Goal: Task Accomplishment & Management: Complete application form

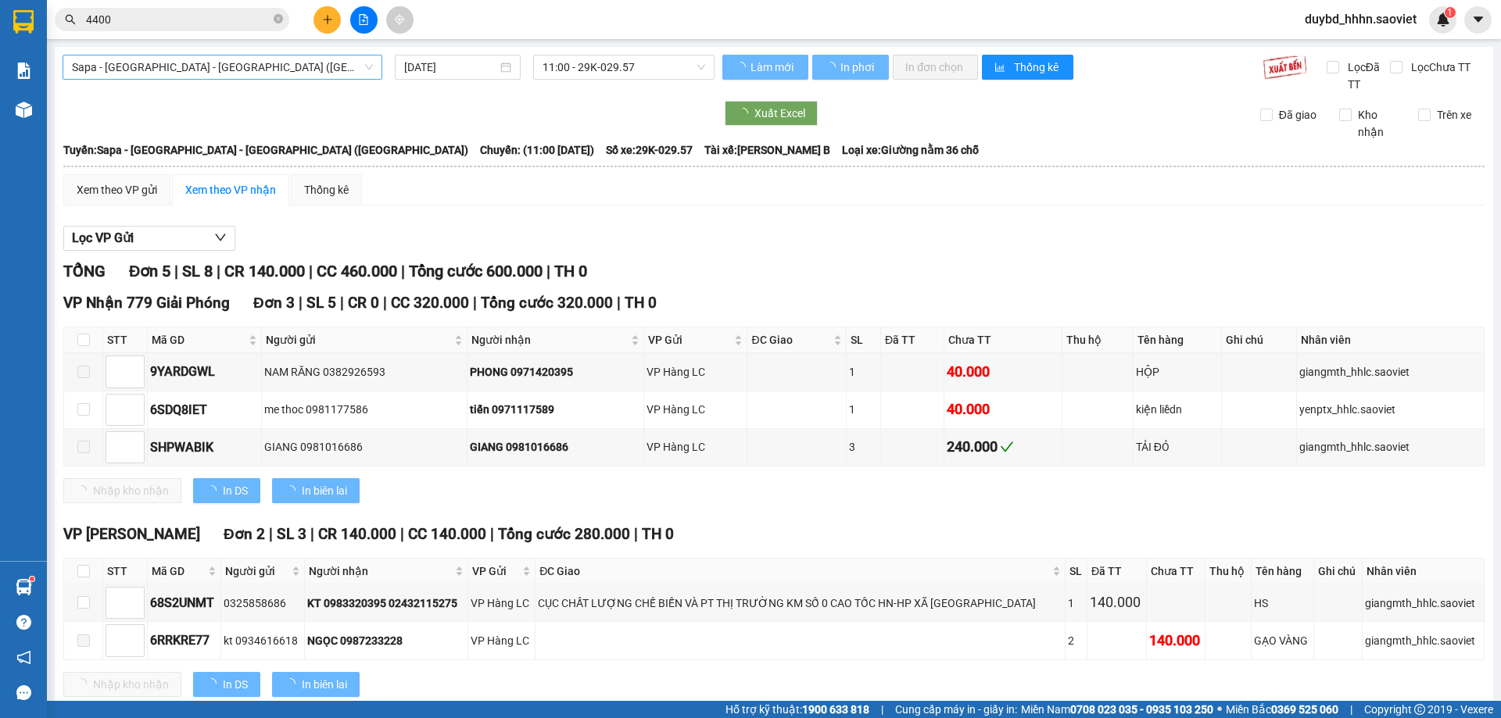
click at [145, 67] on span "Sapa - [GEOGRAPHIC_DATA] - [GEOGRAPHIC_DATA] ([GEOGRAPHIC_DATA])" at bounding box center [222, 66] width 301 height 23
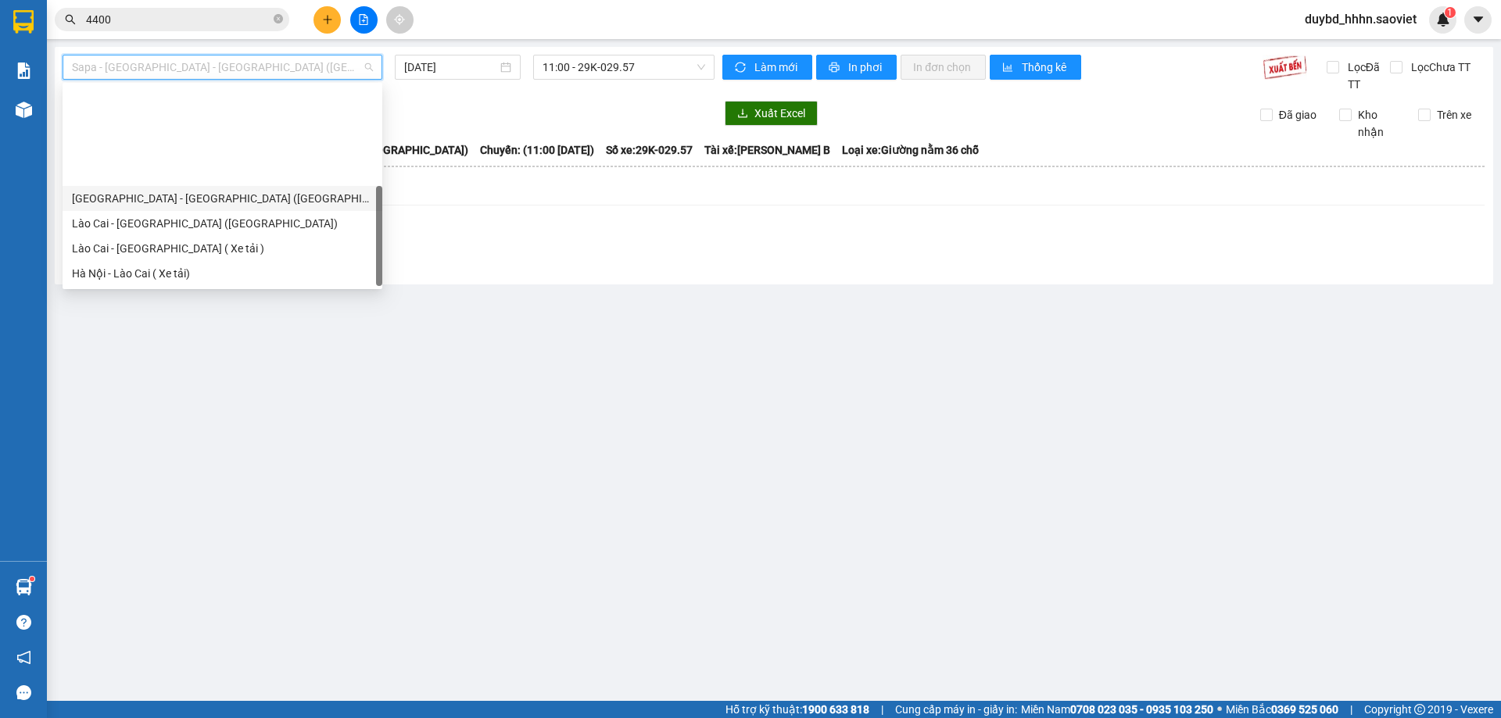
scroll to position [125, 0]
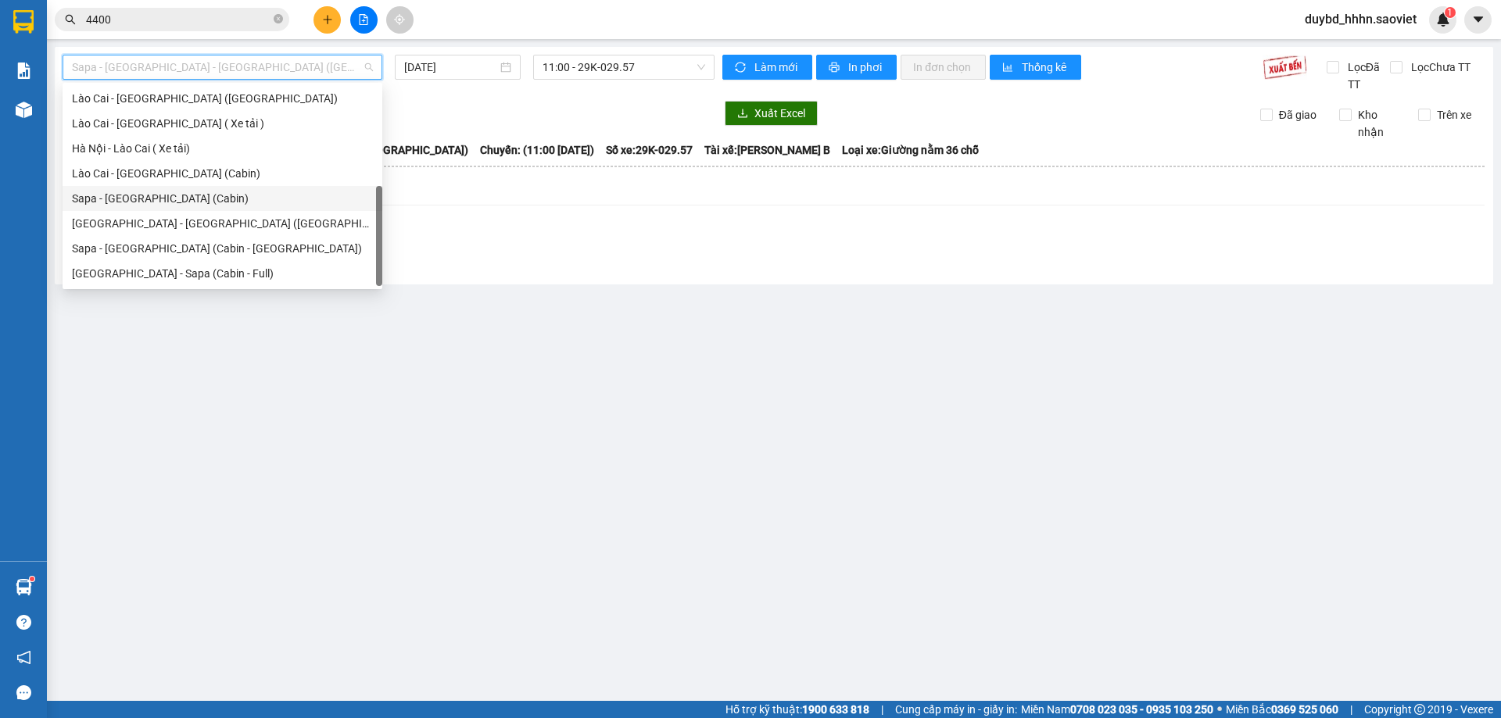
click at [151, 185] on div "Lào Cai - [GEOGRAPHIC_DATA] (Cabin)" at bounding box center [223, 173] width 320 height 25
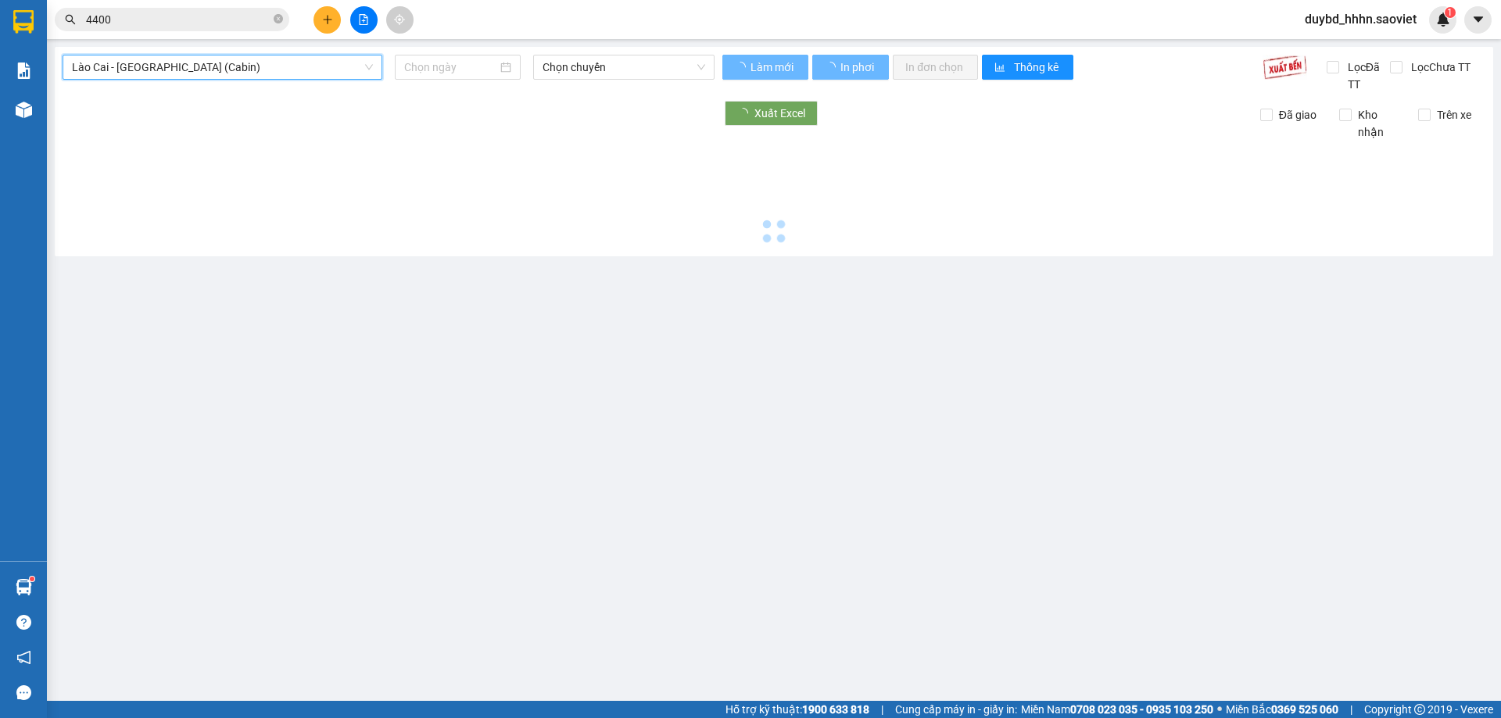
type input "[DATE]"
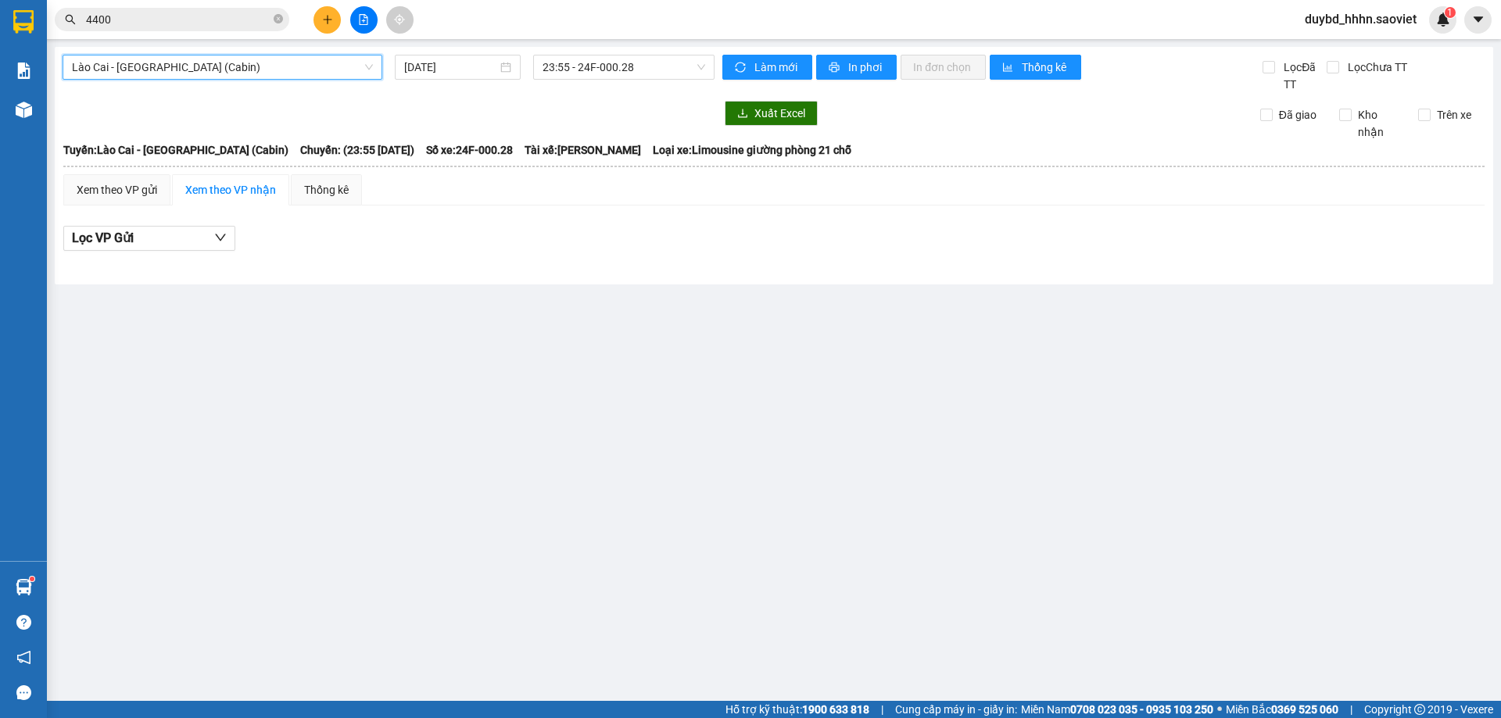
drag, startPoint x: 145, startPoint y: 76, endPoint x: 143, endPoint y: 48, distance: 27.5
click at [143, 74] on span "Lào Cai - [GEOGRAPHIC_DATA] (Cabin)" at bounding box center [222, 66] width 301 height 23
click at [143, 48] on div "[GEOGRAPHIC_DATA] - [GEOGRAPHIC_DATA] (Cabin) [DATE] 23:55 - 24F-000.28 Làm mới…" at bounding box center [774, 166] width 1438 height 238
click at [116, 71] on span "Lào Cai - [GEOGRAPHIC_DATA] (Cabin)" at bounding box center [222, 66] width 301 height 23
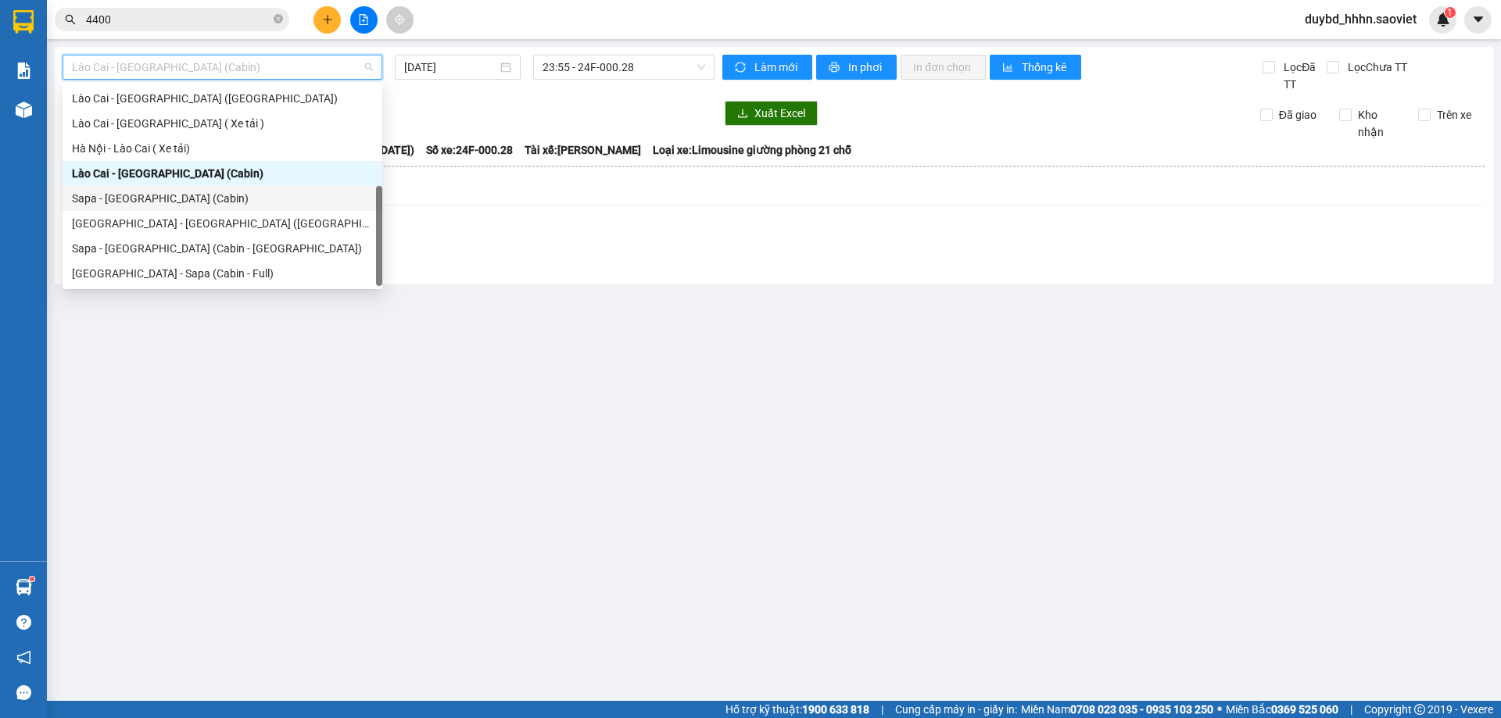
click at [174, 199] on div "Sapa - [GEOGRAPHIC_DATA] (Cabin)" at bounding box center [222, 198] width 301 height 17
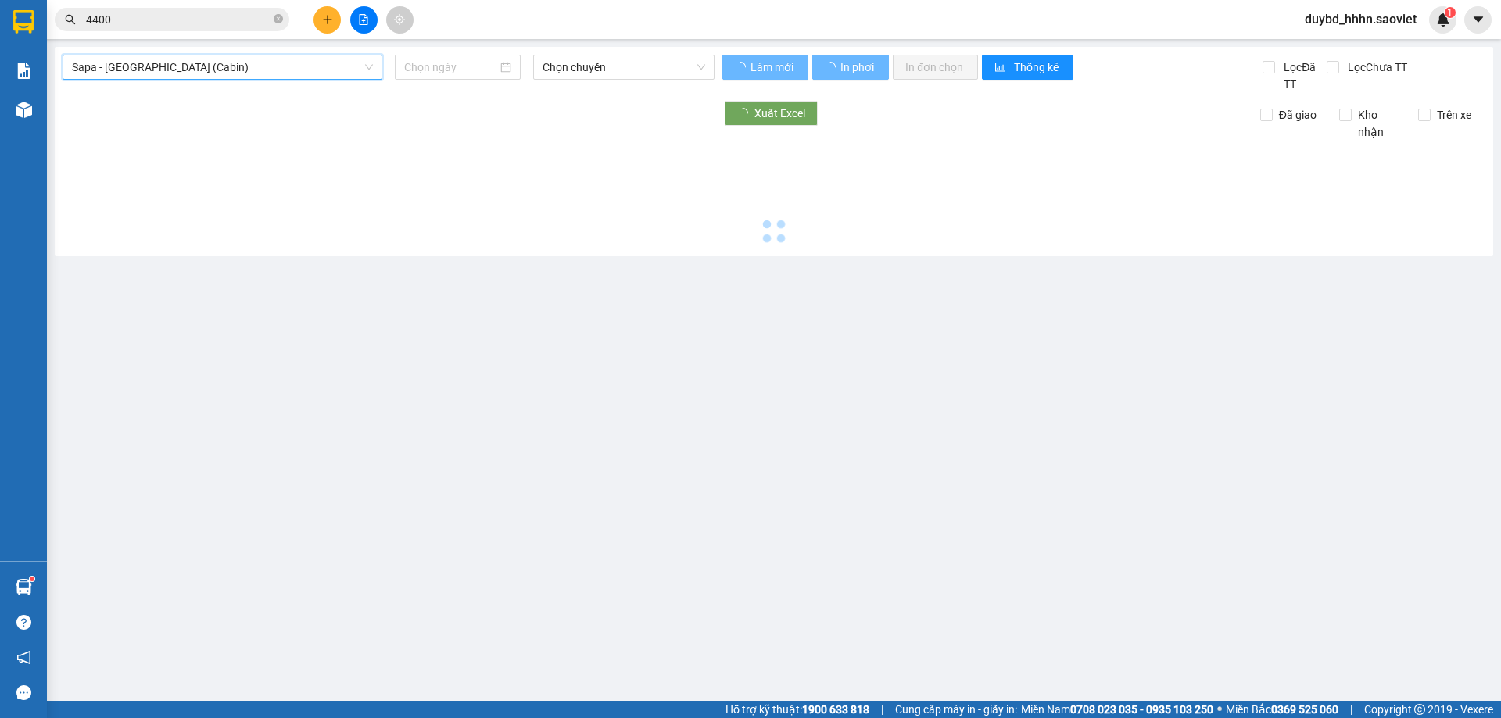
type input "[DATE]"
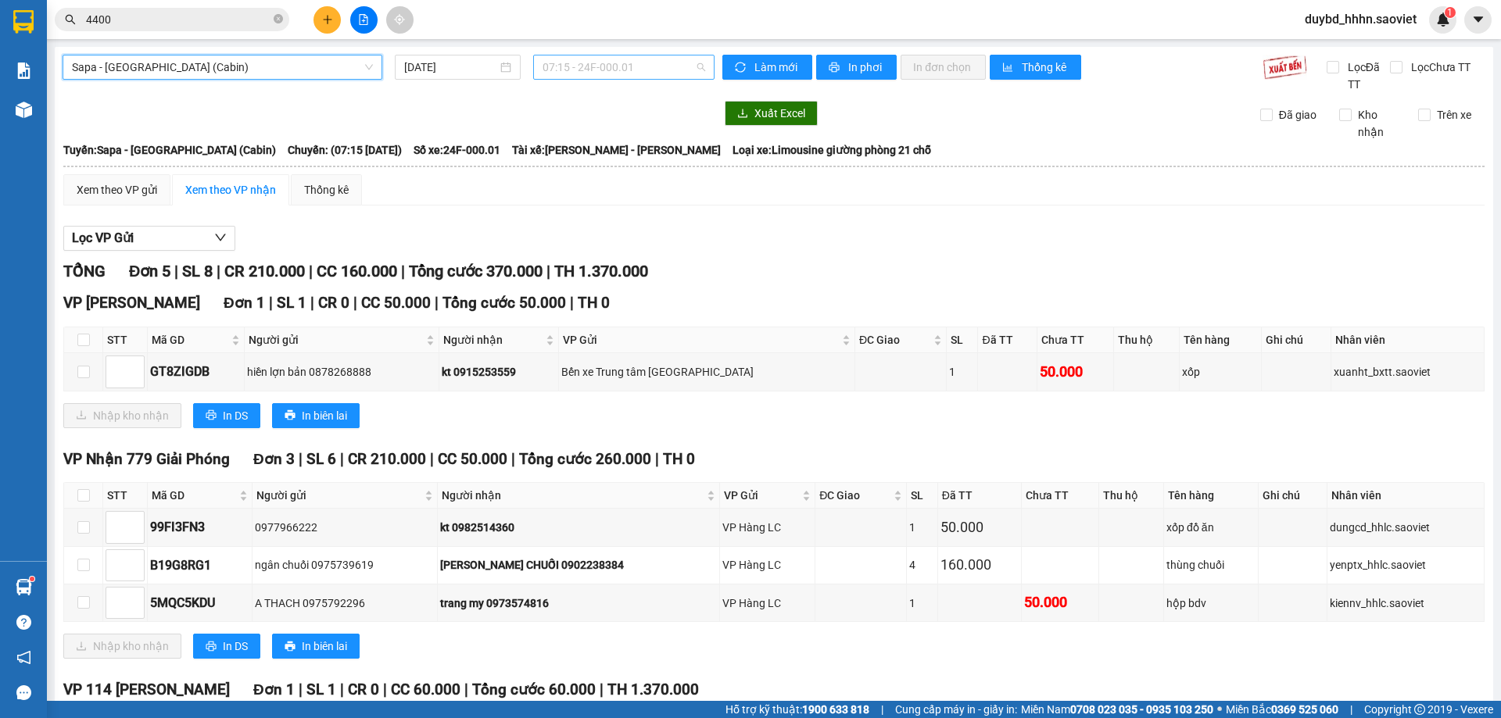
click at [639, 60] on span "07:15 - 24F-000.01" at bounding box center [623, 66] width 163 height 23
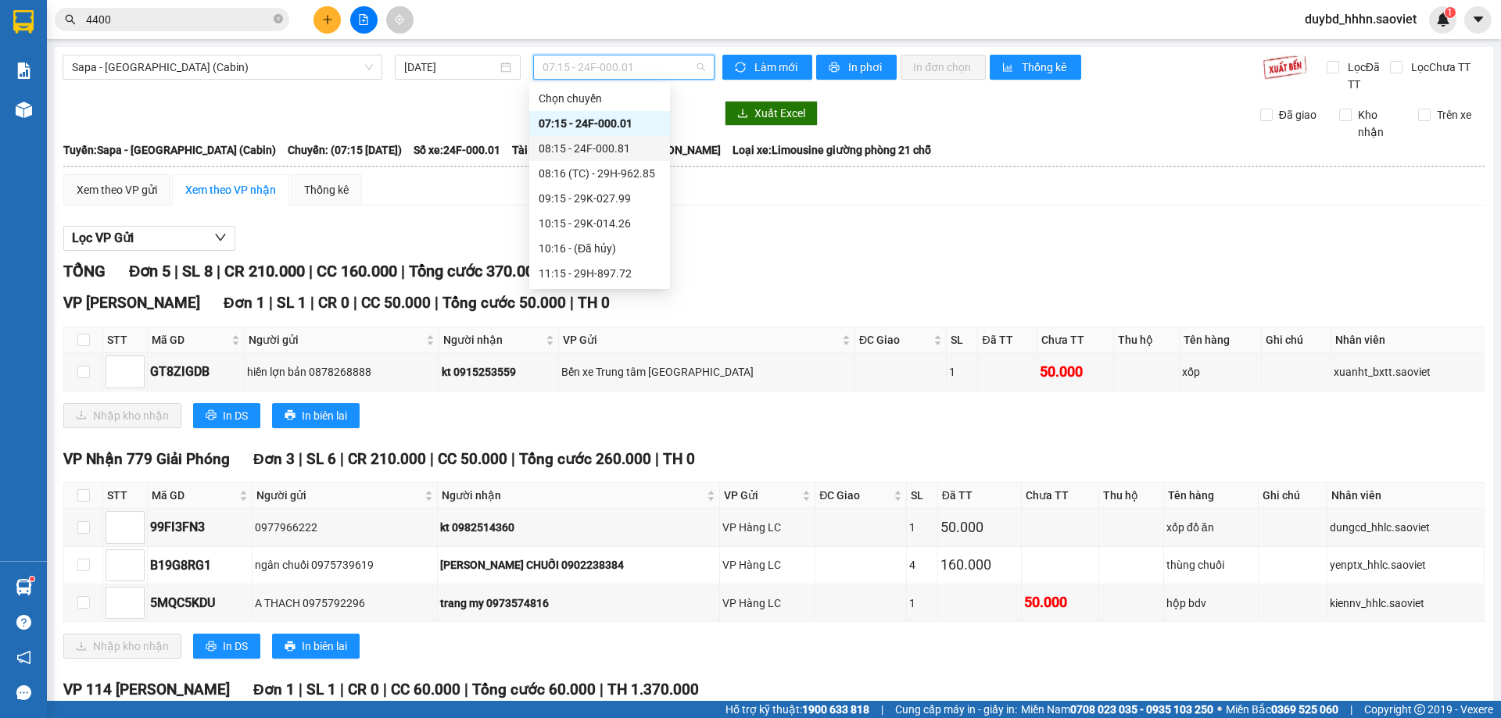
click at [642, 152] on div "08:15 - 24F-000.81" at bounding box center [600, 148] width 122 height 17
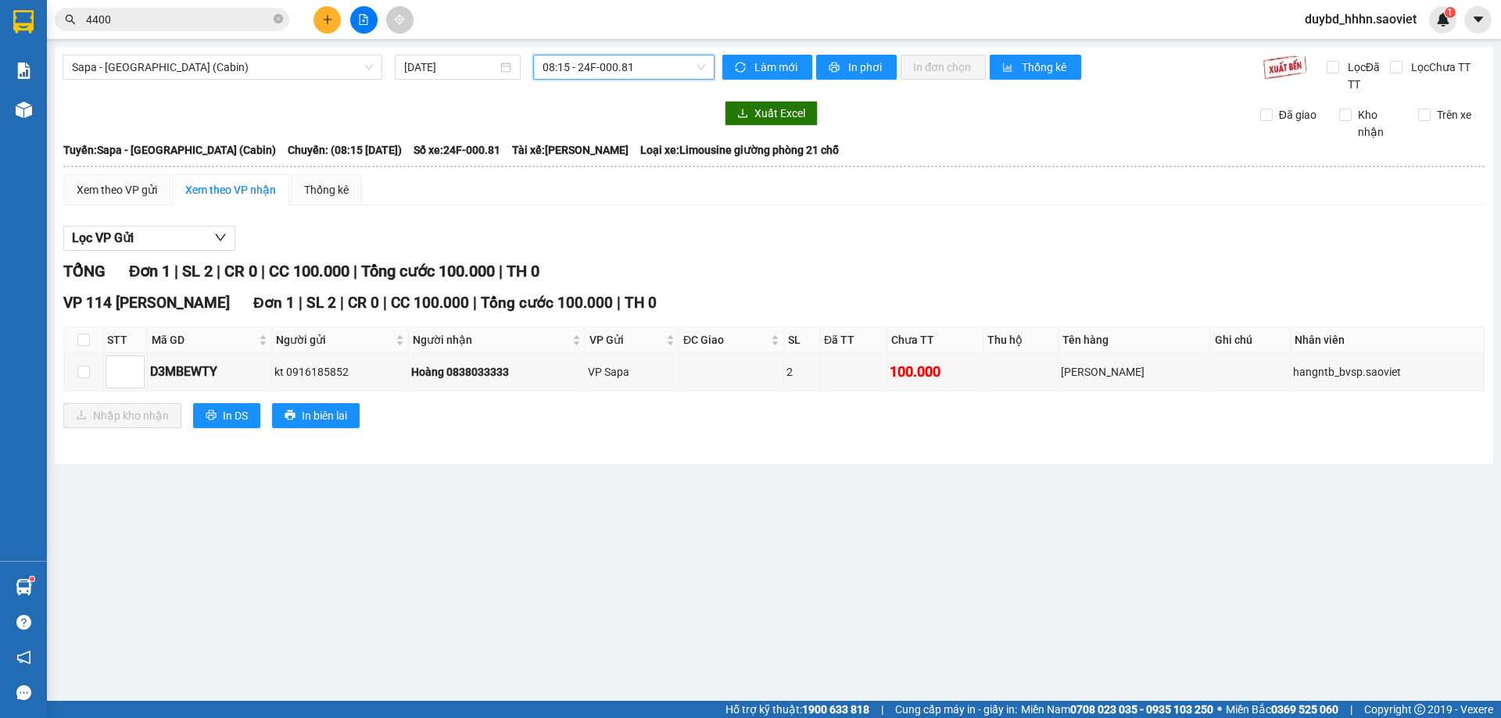
click at [607, 69] on span "08:15 - 24F-000.81" at bounding box center [623, 66] width 163 height 23
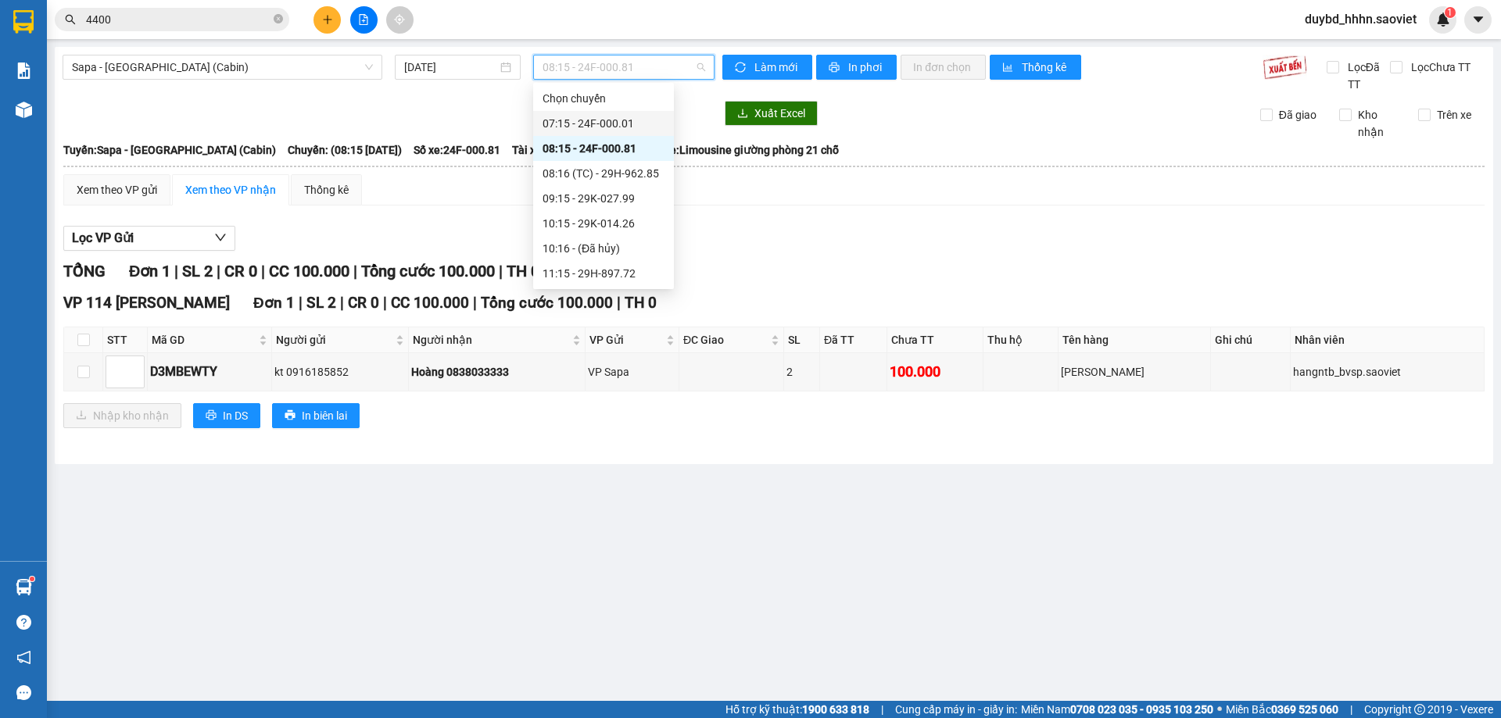
drag, startPoint x: 631, startPoint y: 130, endPoint x: 688, endPoint y: 115, distance: 59.0
click at [632, 129] on div "07:15 - 24F-000.01" at bounding box center [603, 123] width 122 height 17
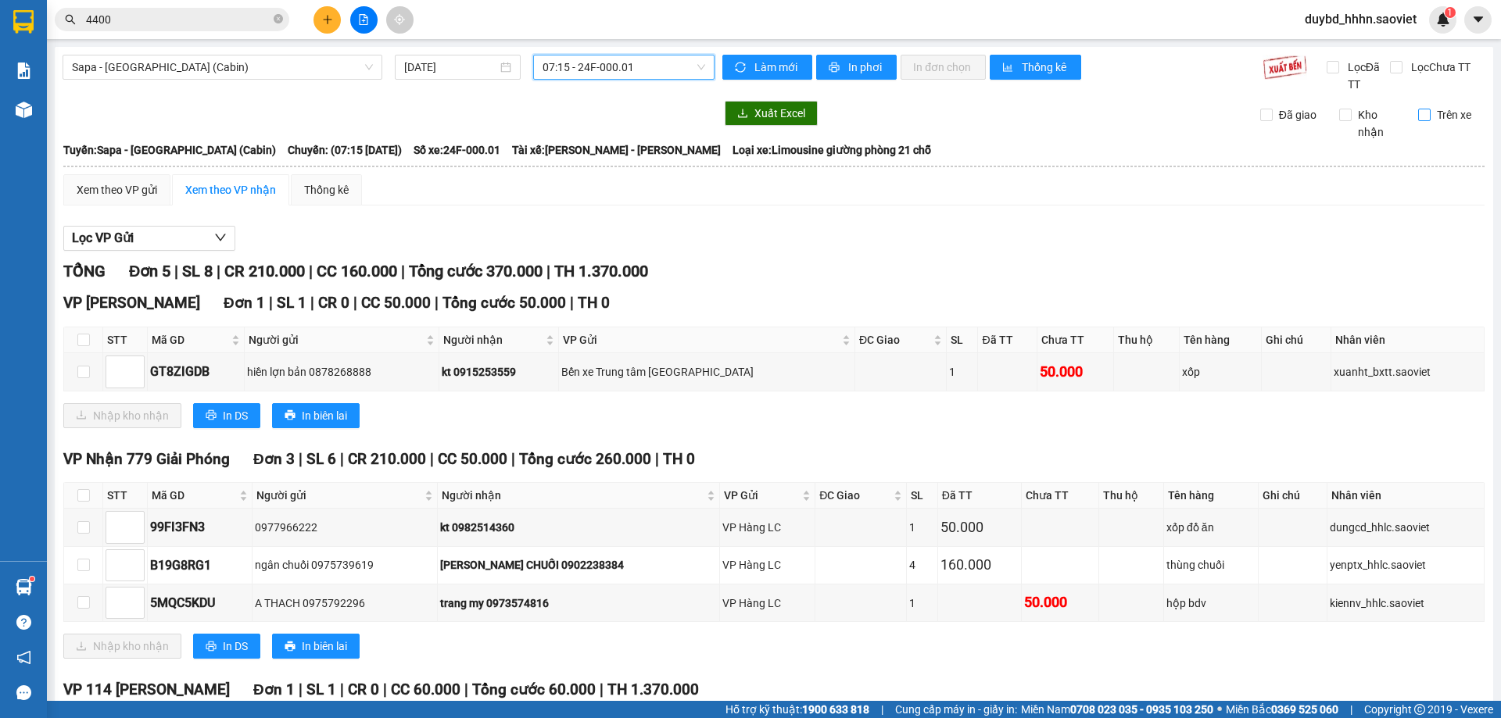
click at [1438, 114] on span "Trên xe" at bounding box center [1453, 114] width 47 height 17
click at [1430, 114] on input "Trên xe" at bounding box center [1424, 115] width 13 height 13
checkbox input "true"
click at [596, 72] on span "07:15 - 24F-000.01" at bounding box center [623, 66] width 163 height 23
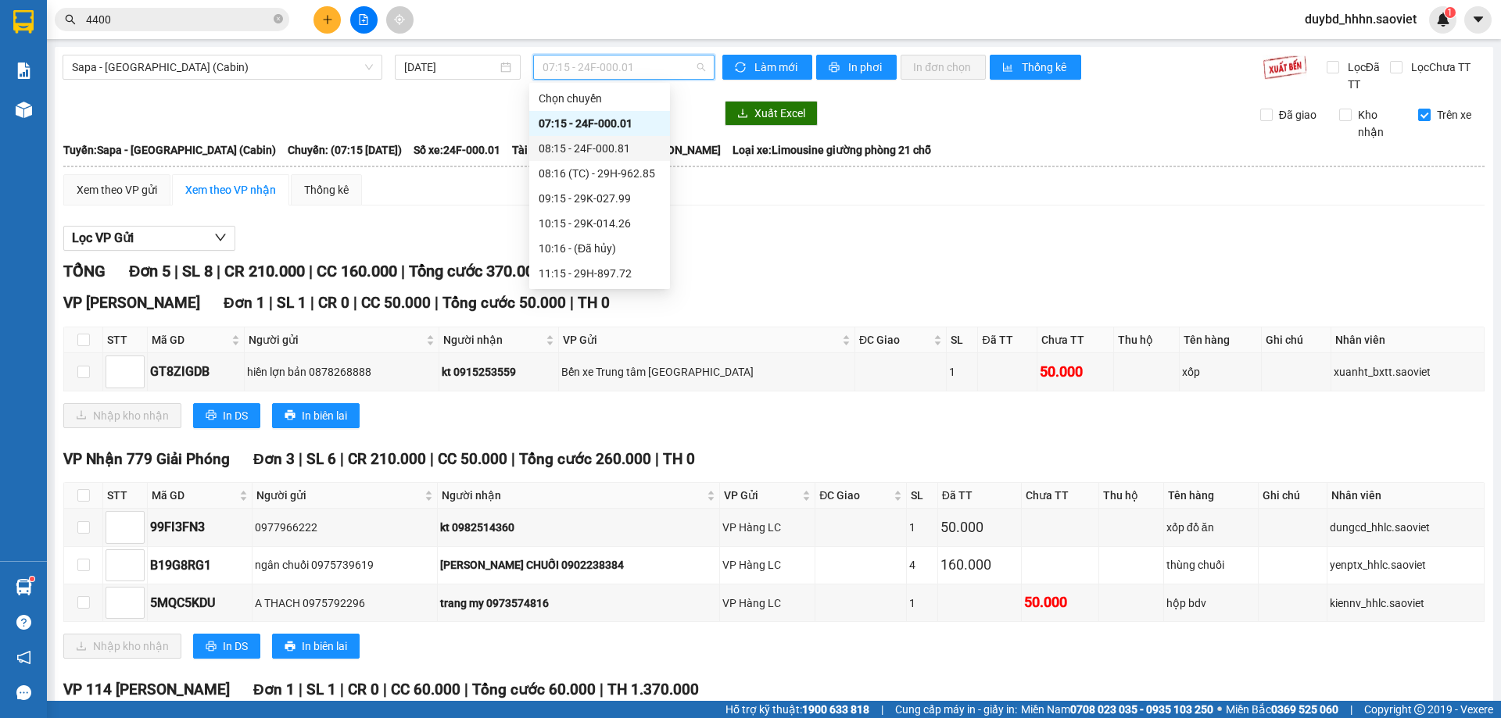
click at [629, 138] on div "08:15 - 24F-000.81" at bounding box center [599, 148] width 141 height 25
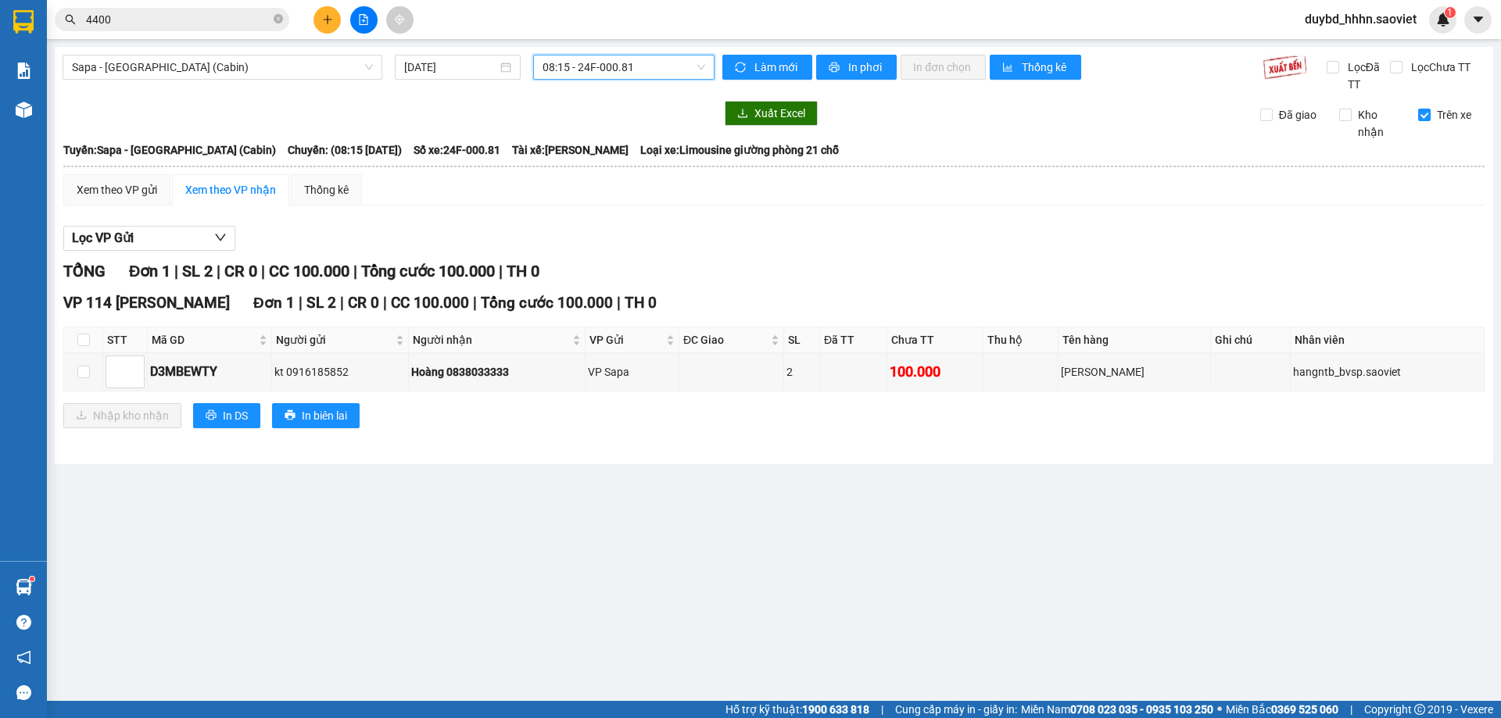
click at [636, 46] on main "Sapa - [GEOGRAPHIC_DATA] (Cabin) [DATE] 08:15 08:15 - 24F-000.81 Làm mới In phơ…" at bounding box center [750, 350] width 1501 height 701
click at [639, 78] on span "08:15 - 24F-000.81" at bounding box center [623, 66] width 163 height 23
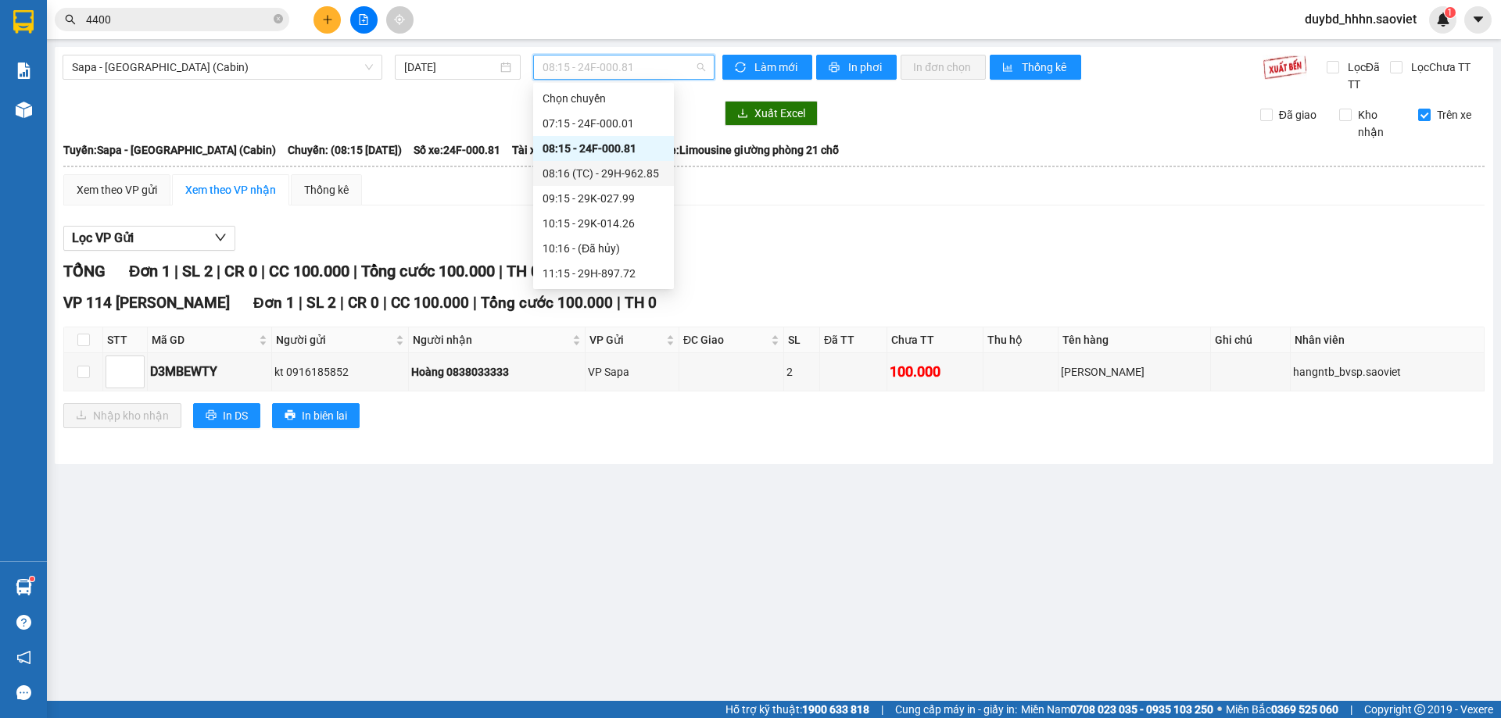
click at [644, 163] on div "08:16 (TC) - 29H-962.85" at bounding box center [603, 173] width 141 height 25
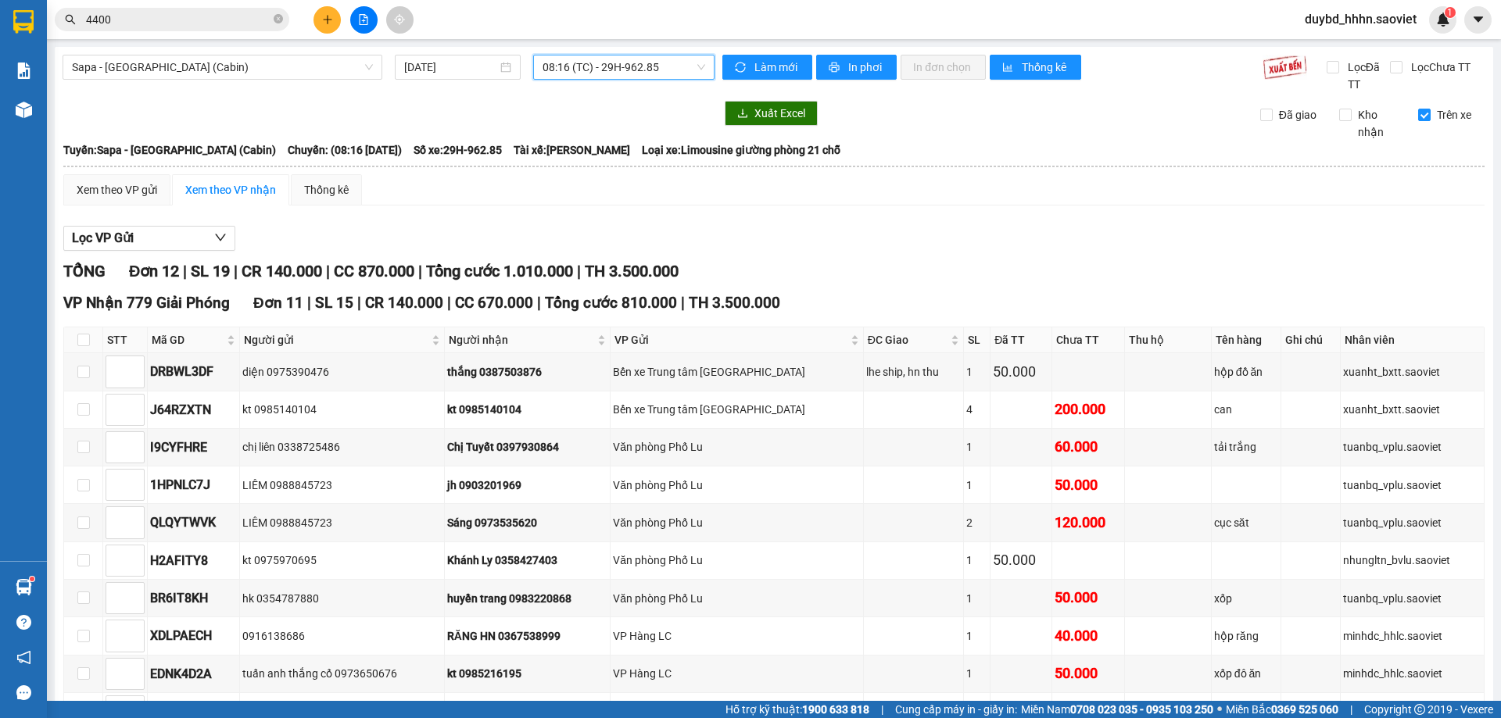
click at [612, 83] on div "Sapa - [GEOGRAPHIC_DATA] (Cabin) [DATE] 08:16 08:16 (TC) - 29H-962.85" at bounding box center [389, 74] width 652 height 38
click at [692, 62] on span "08:16 (TC) - 29H-962.85" at bounding box center [623, 66] width 163 height 23
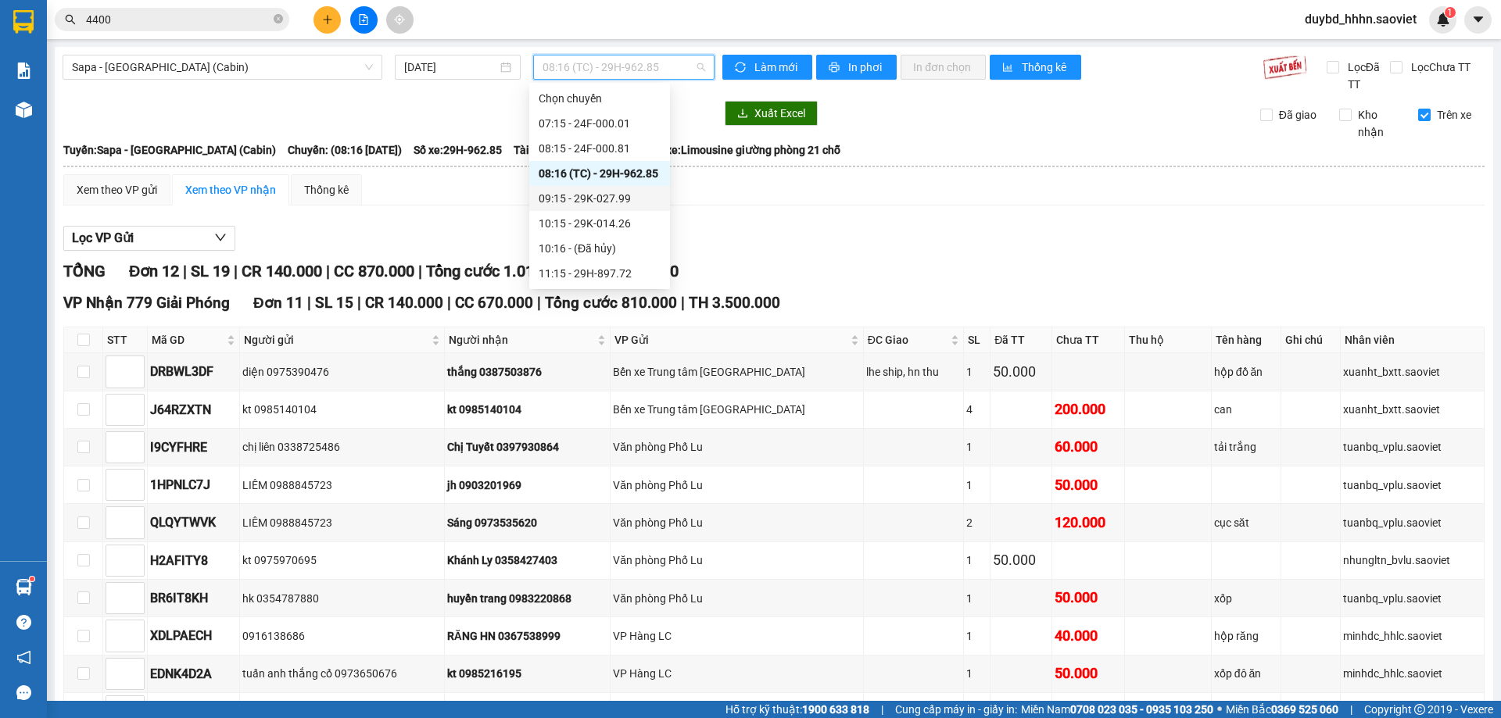
click at [627, 199] on div "09:15 - 29K-027.99" at bounding box center [600, 198] width 122 height 17
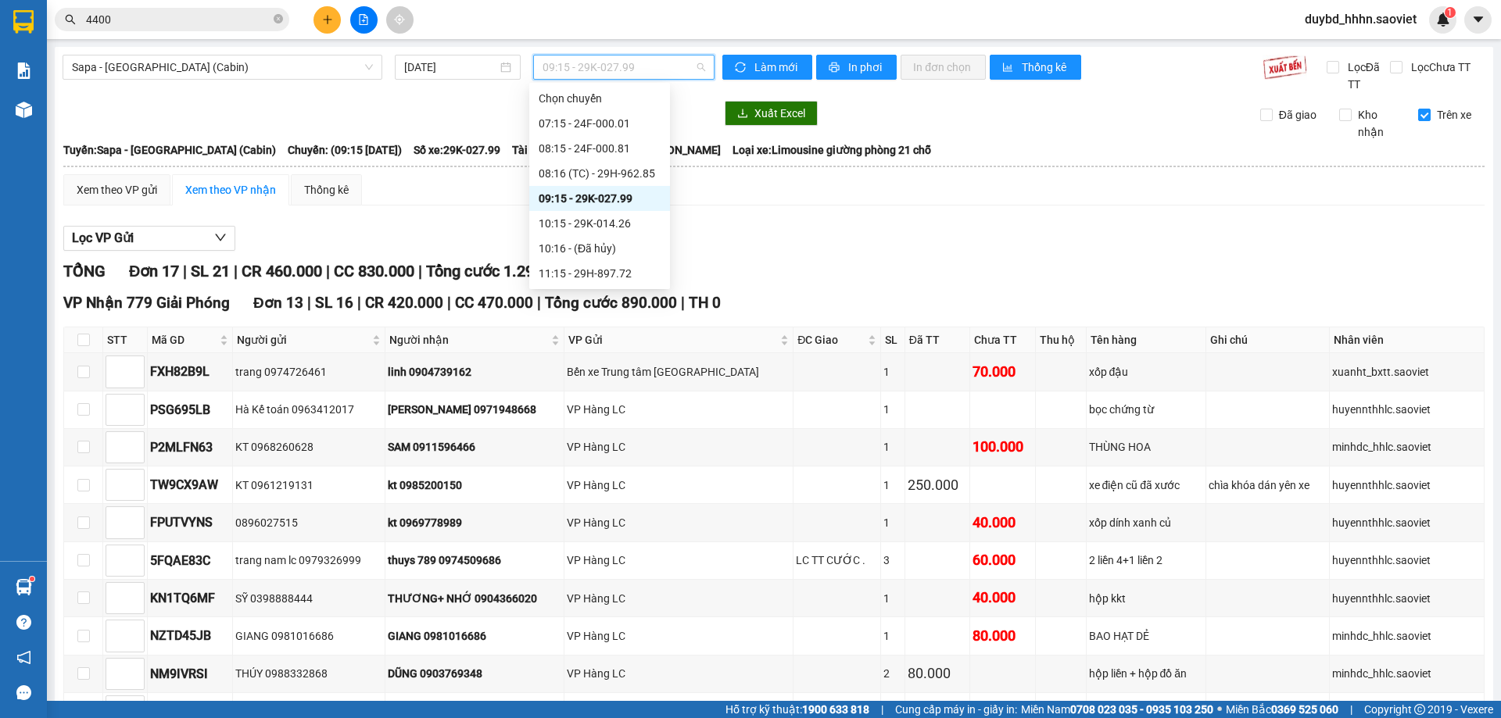
click at [610, 70] on span "09:15 - 29K-027.99" at bounding box center [623, 66] width 163 height 23
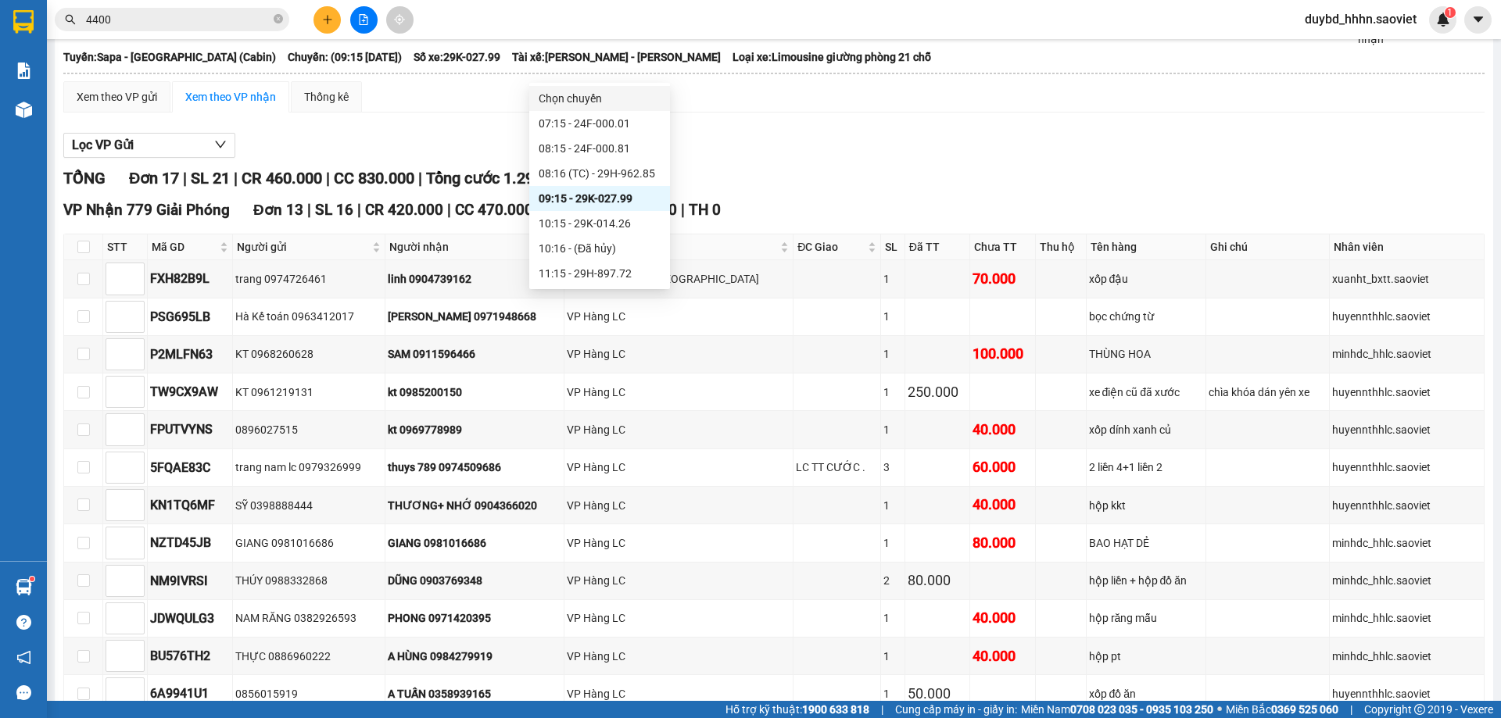
scroll to position [131, 0]
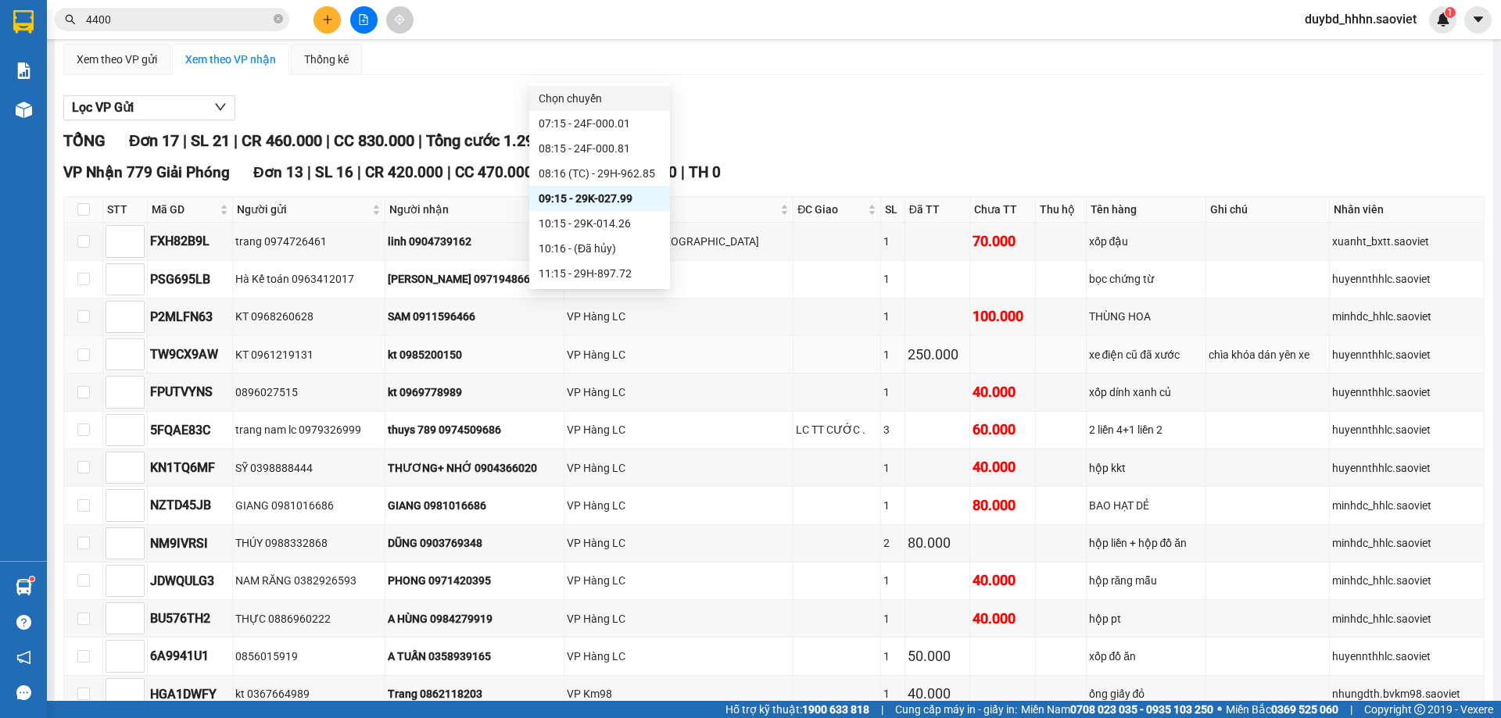
click at [830, 369] on td at bounding box center [836, 355] width 87 height 38
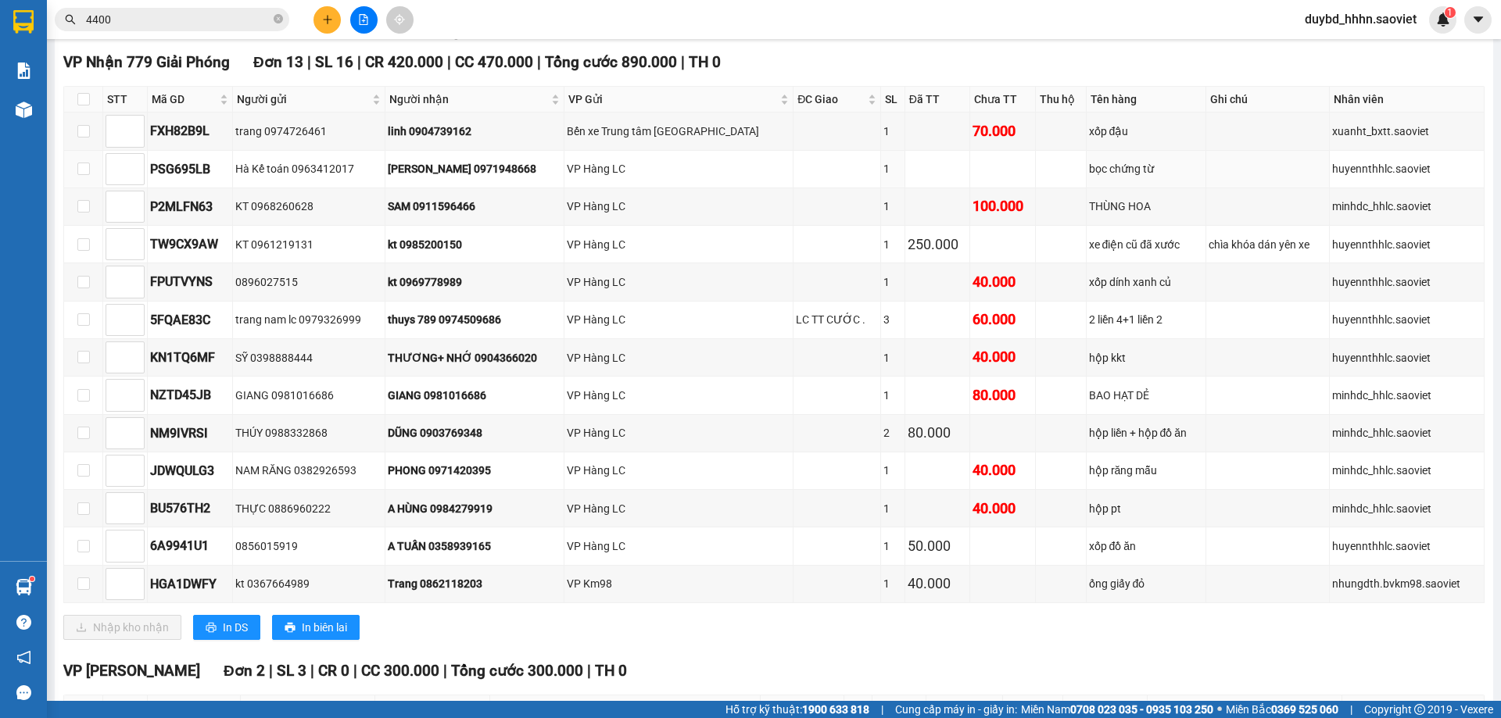
scroll to position [0, 0]
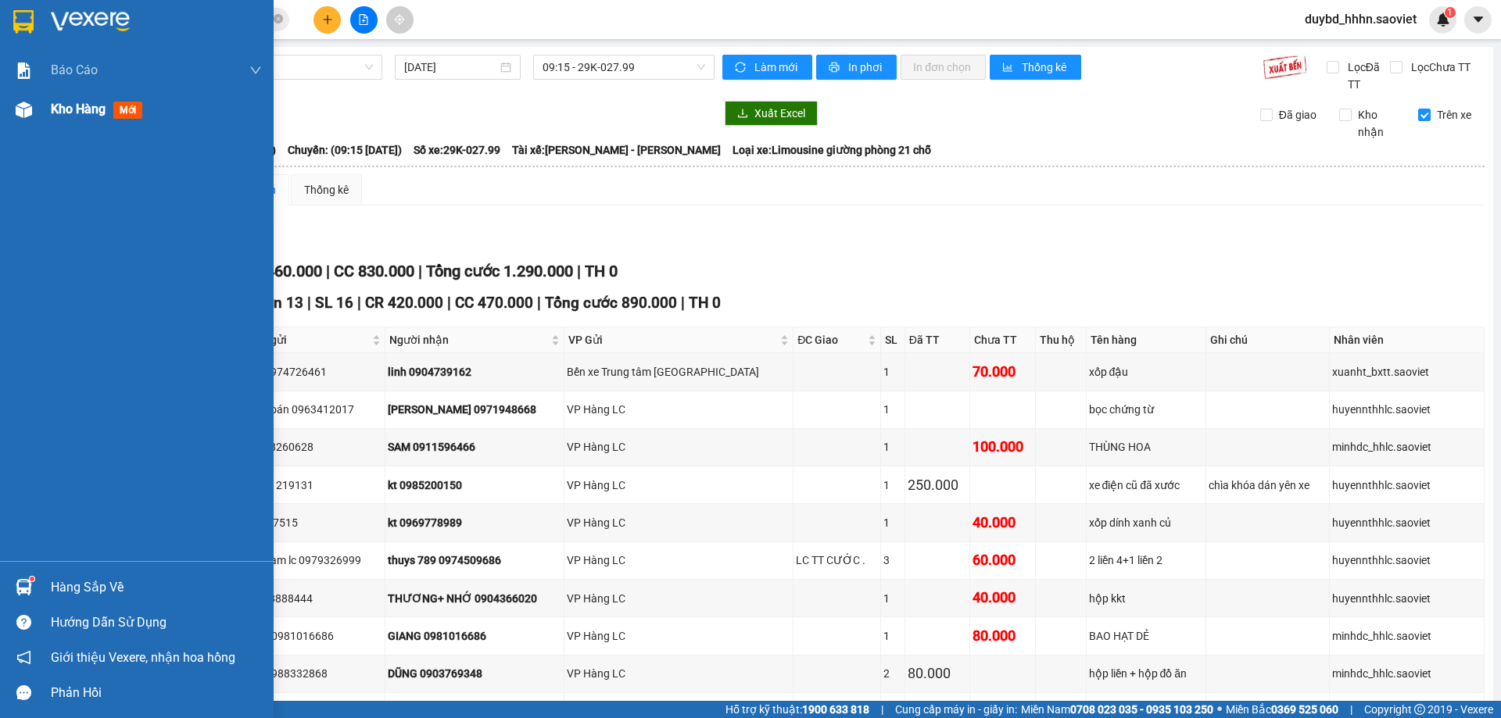
click at [39, 116] on div "Kho hàng mới" at bounding box center [137, 109] width 274 height 39
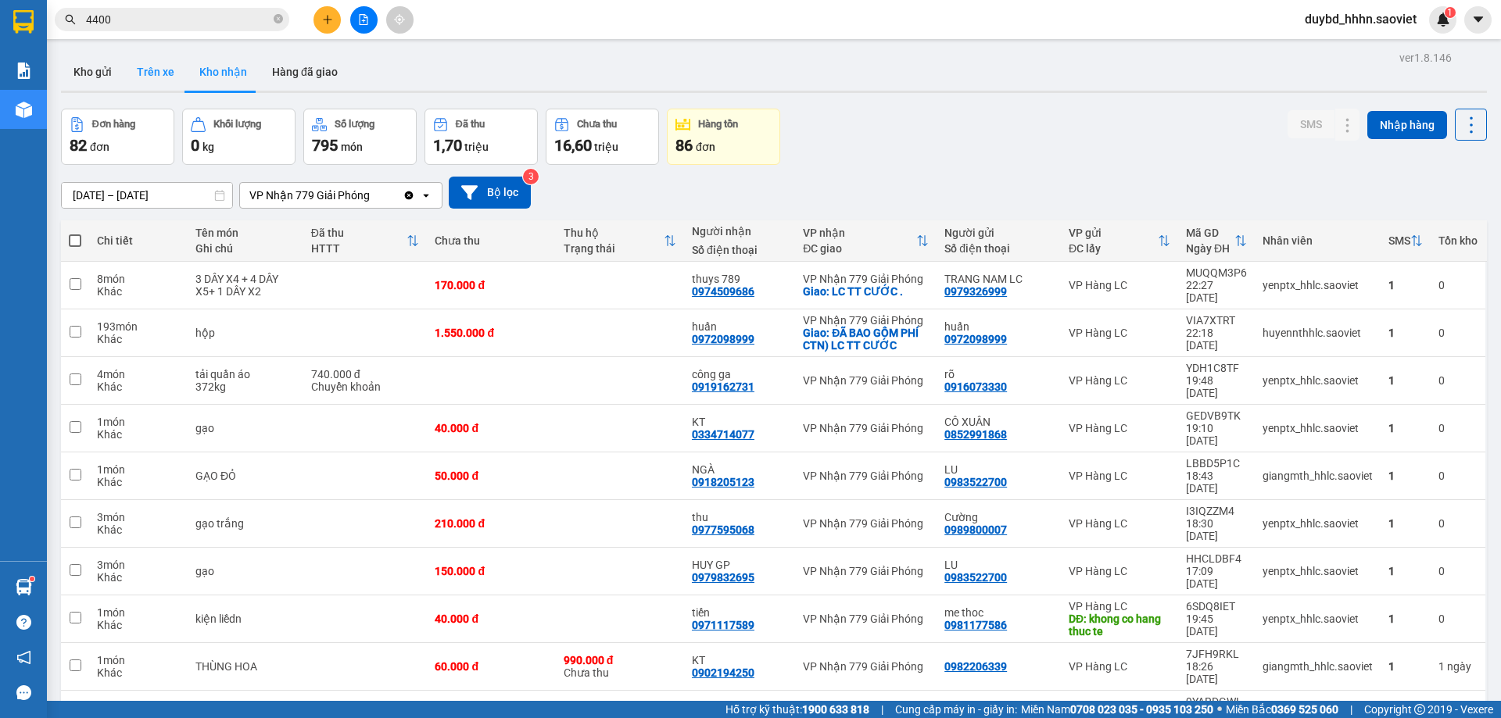
click at [174, 85] on button "Trên xe" at bounding box center [155, 72] width 63 height 38
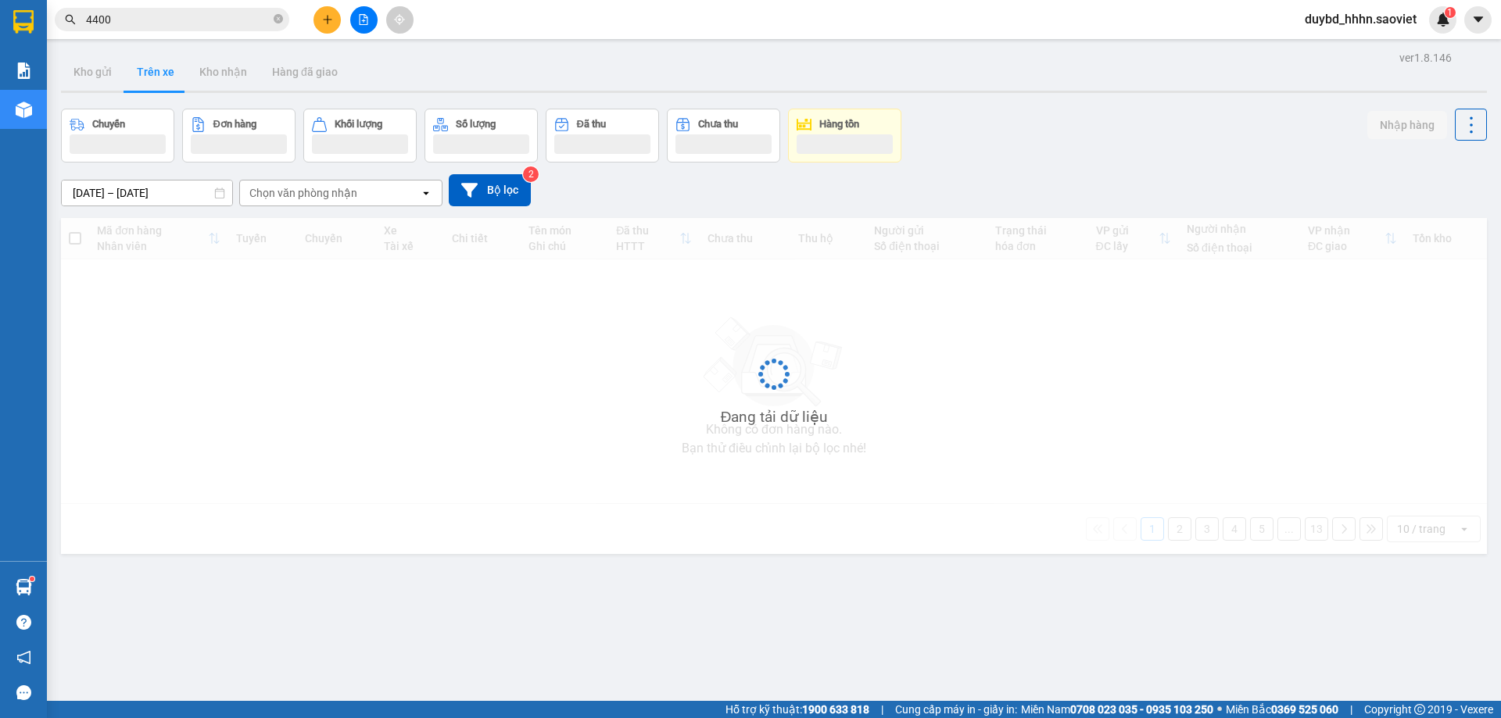
click at [309, 195] on div "Chọn văn phòng nhận" at bounding box center [303, 193] width 108 height 16
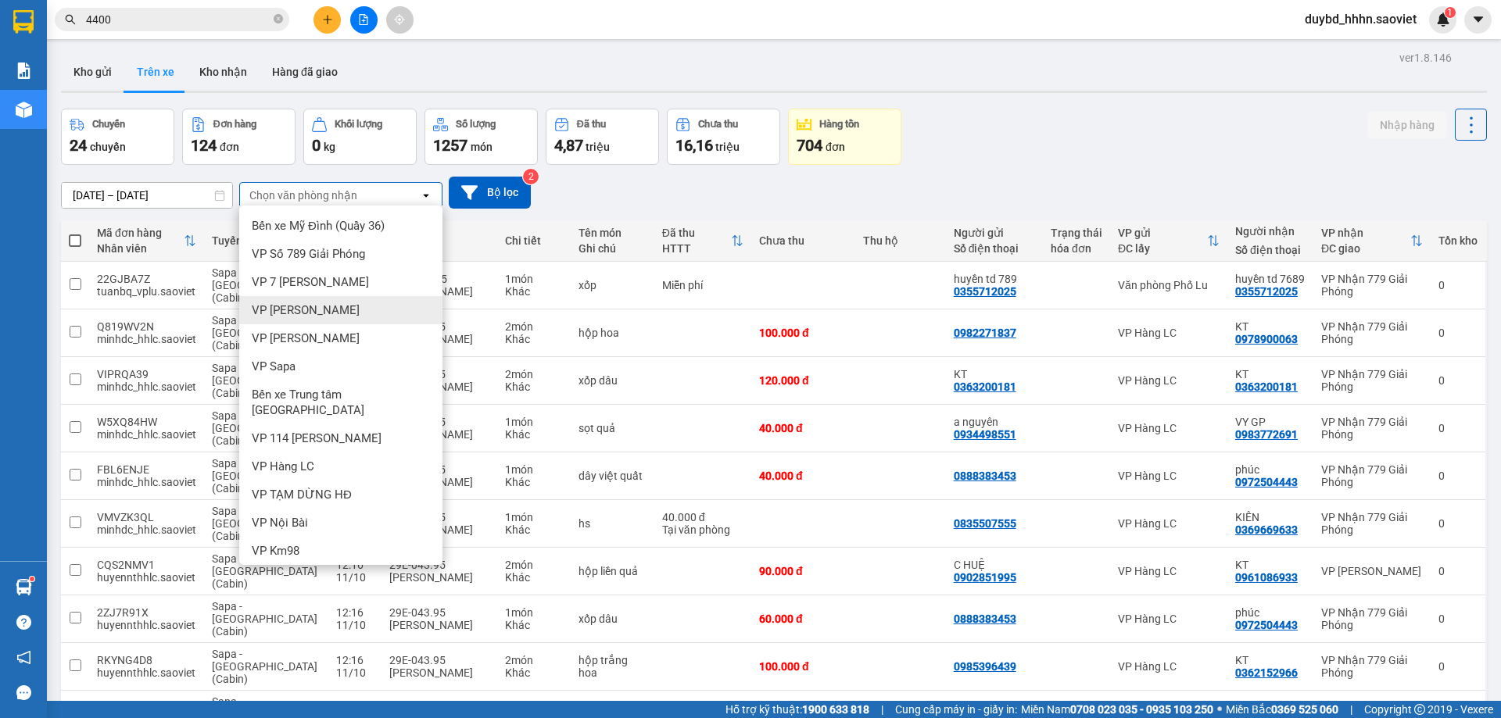
click at [355, 302] on div "VP [PERSON_NAME]" at bounding box center [340, 310] width 203 height 28
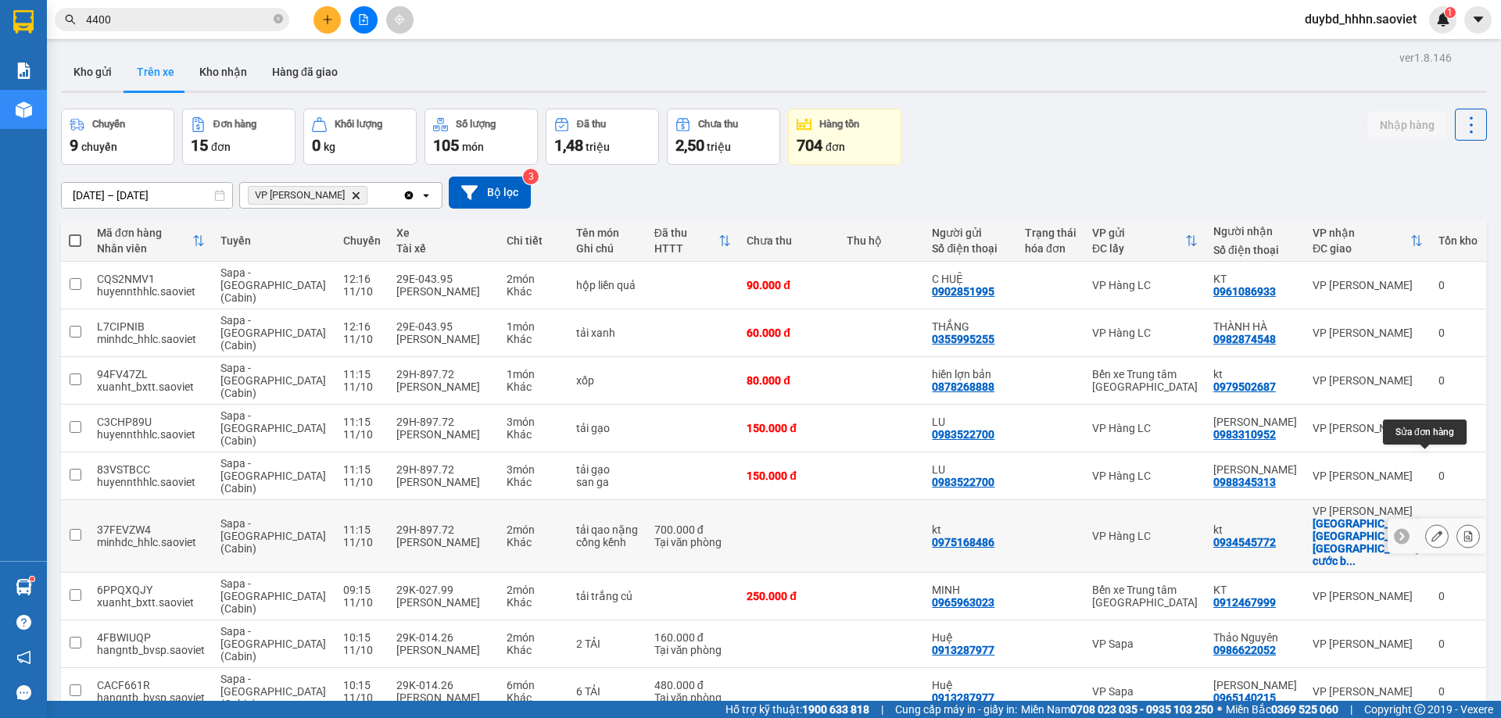
click at [1431, 531] on icon at bounding box center [1436, 536] width 11 height 11
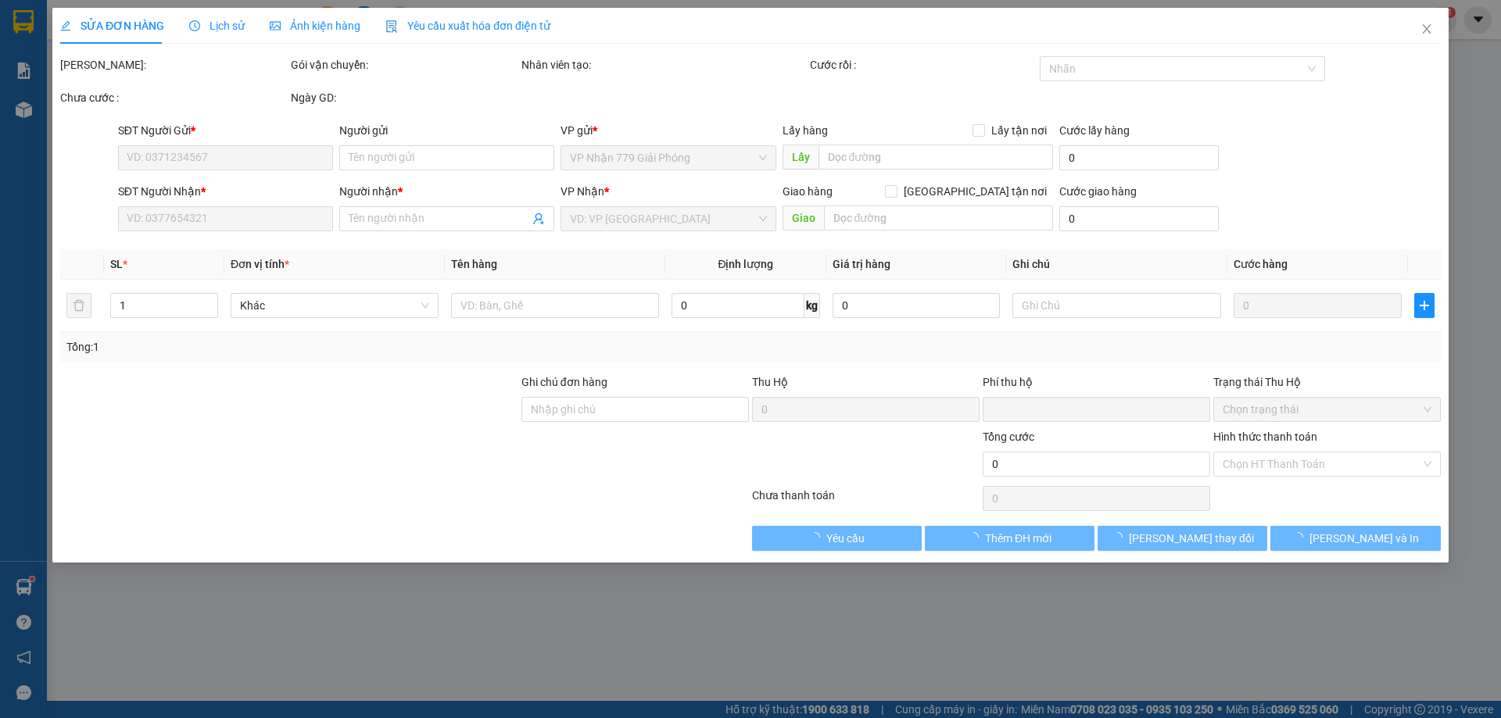
type input "0975168486"
type input "kt"
type input "0934545772"
type input "kt"
checkbox input "true"
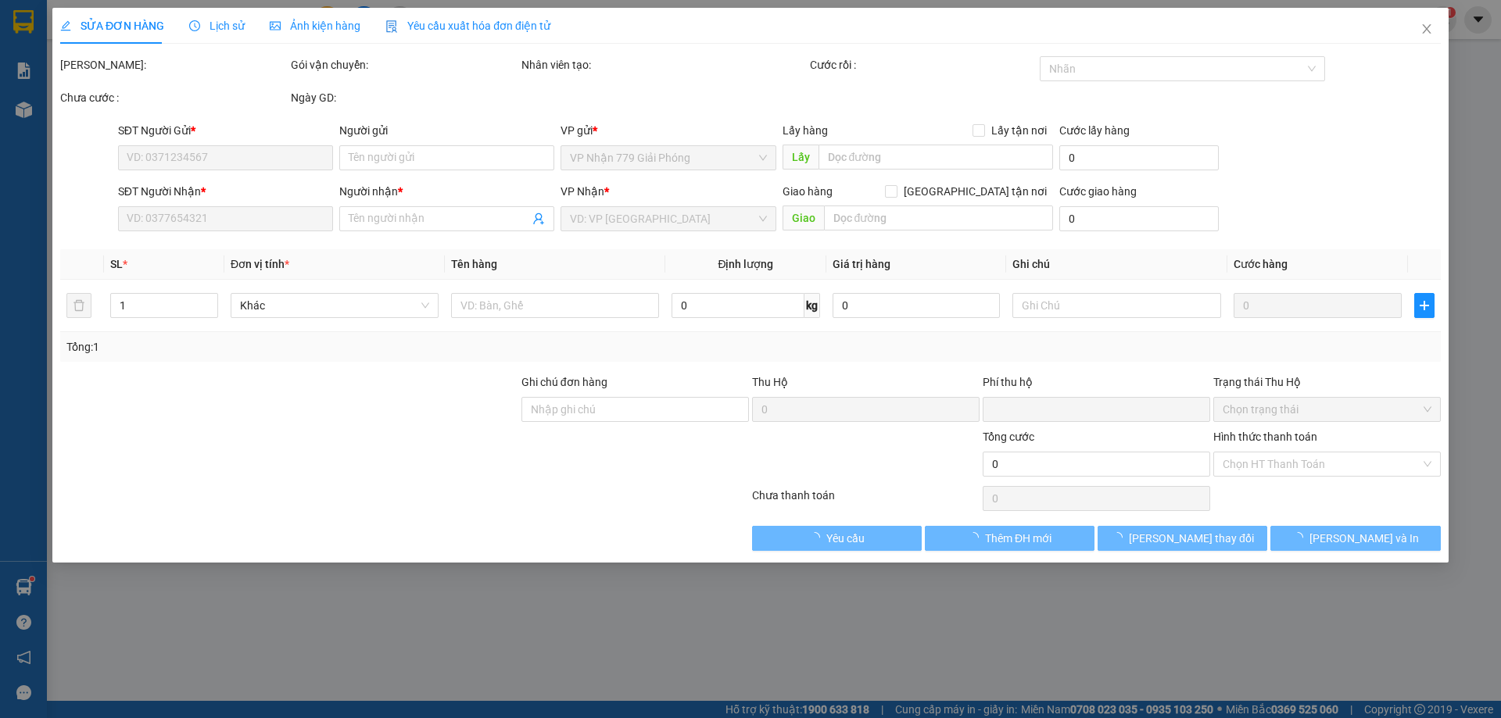
type input "chợ sơn [GEOGRAPHIC_DATA] hiệp-cước bao gồm ctn"
type input "0"
type input "700.000"
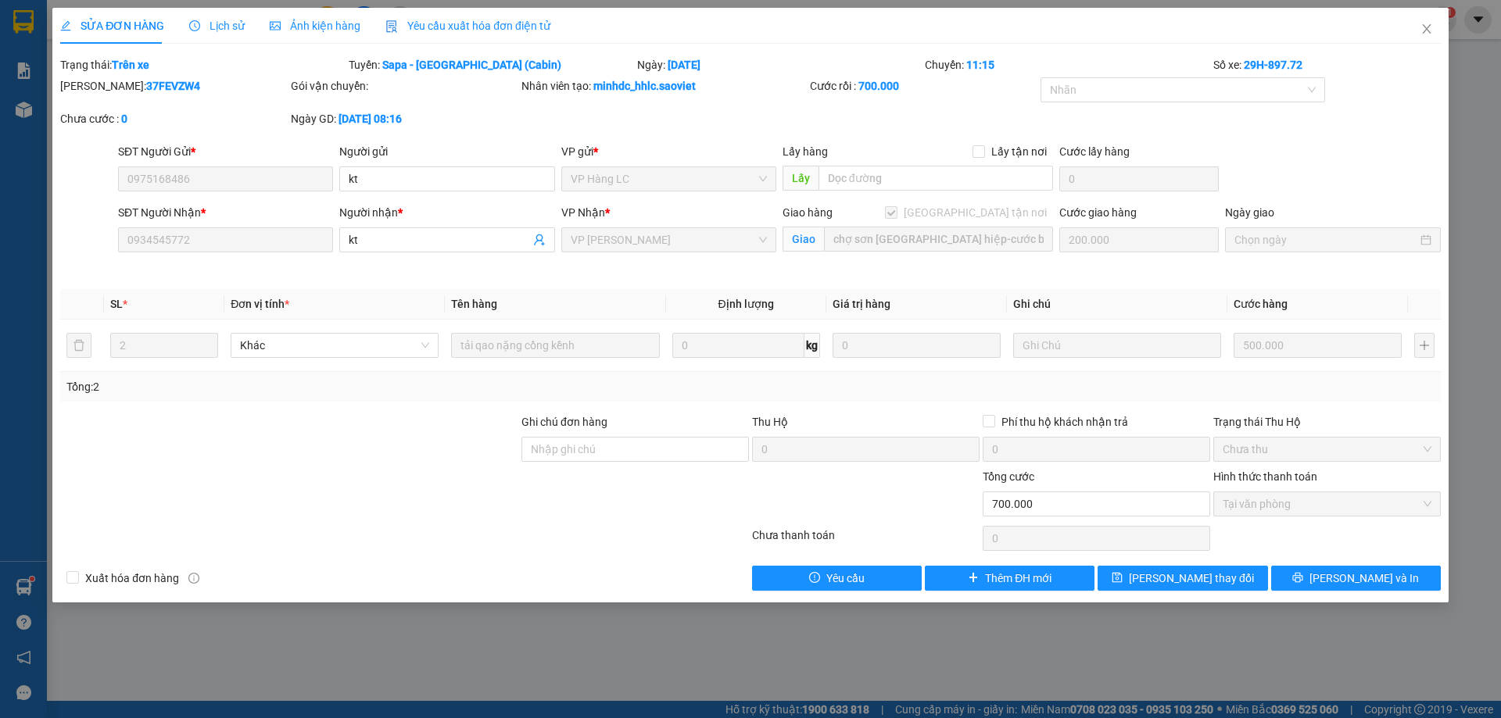
click at [216, 32] on span "Lịch sử" at bounding box center [216, 26] width 55 height 13
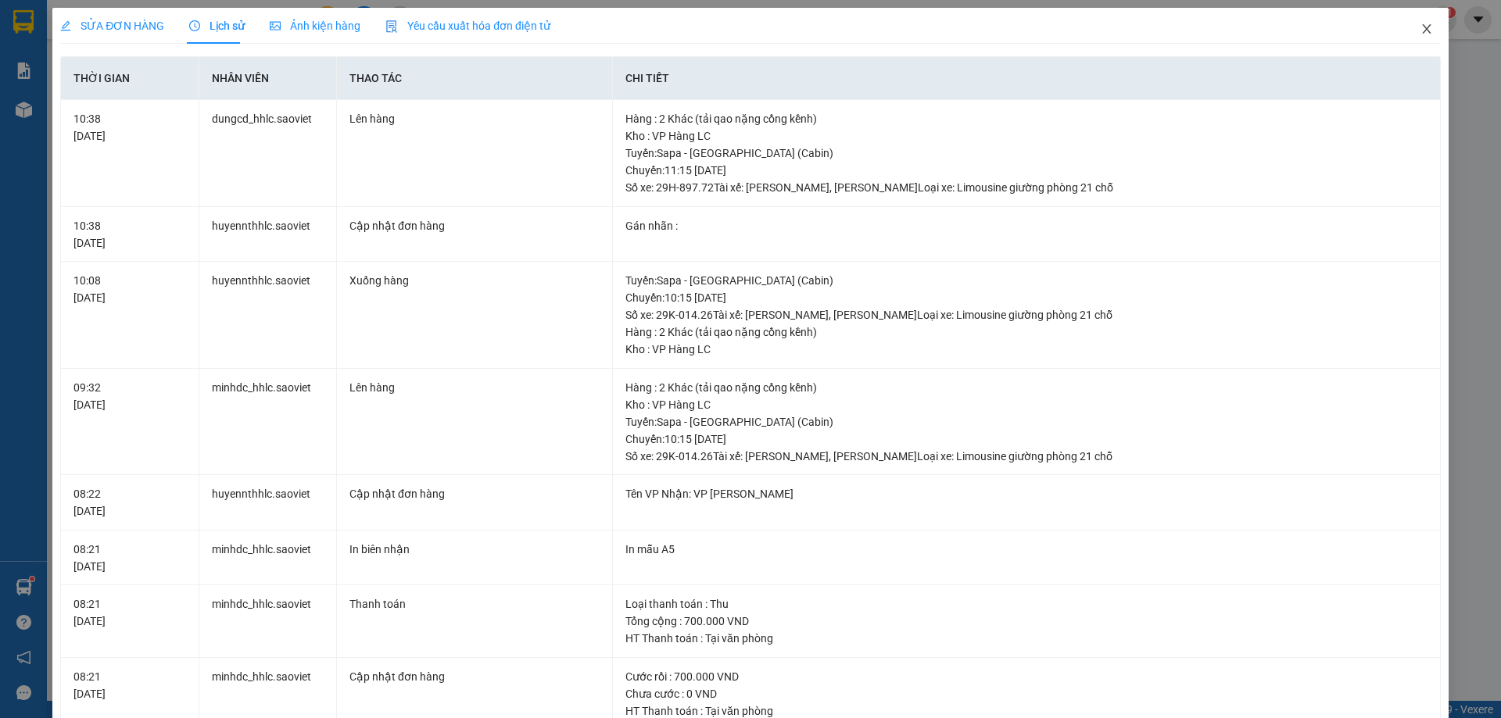
click at [1405, 23] on span "Close" at bounding box center [1427, 30] width 44 height 44
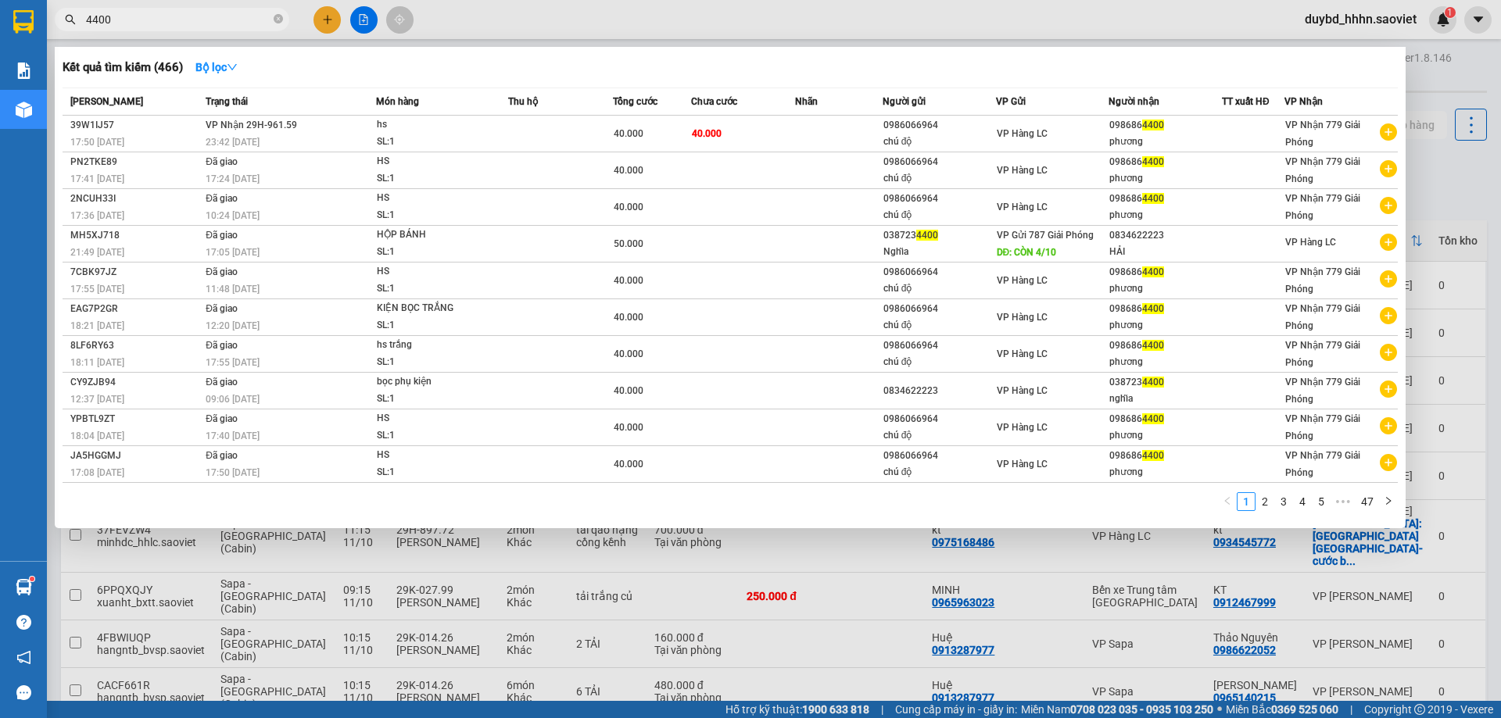
click at [202, 20] on input "4400" at bounding box center [178, 19] width 184 height 17
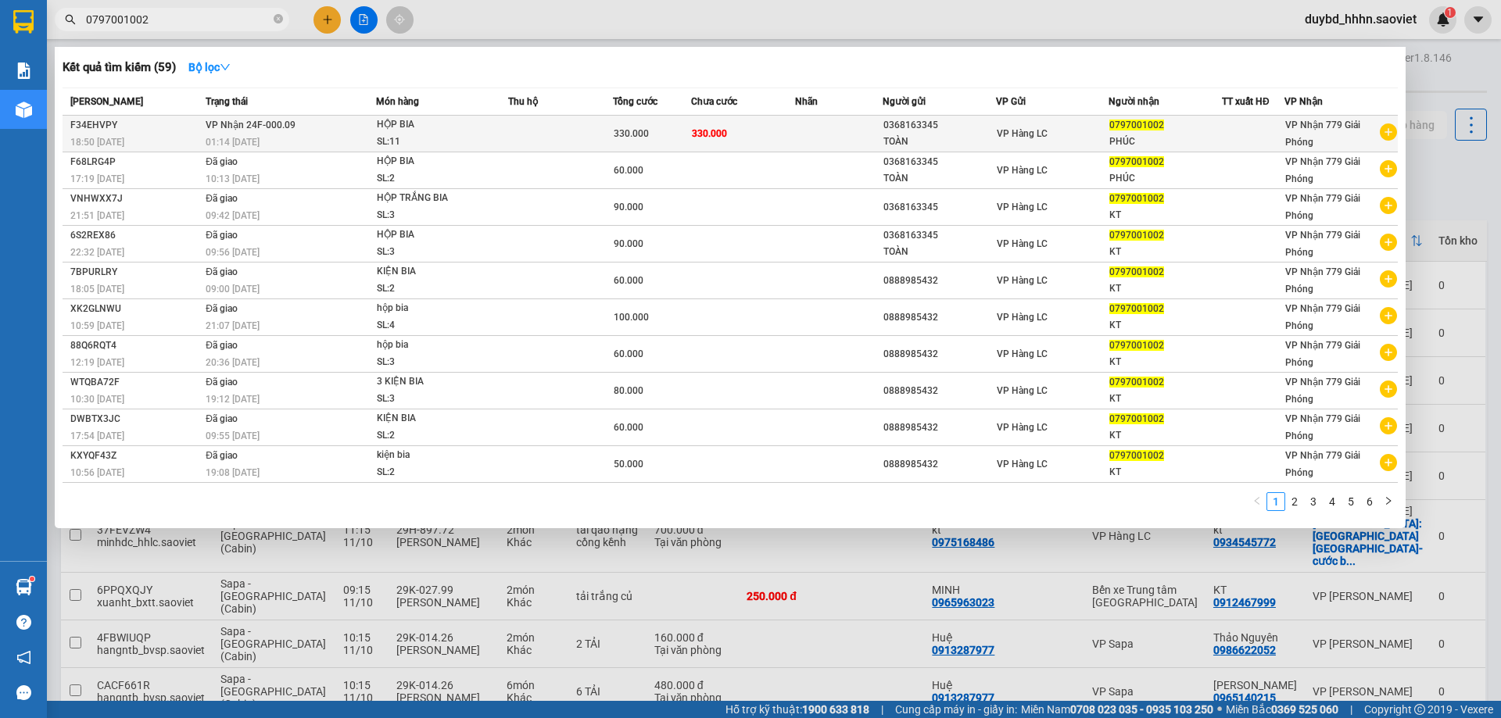
type input "0797001002"
click at [407, 134] on div "SL: 11" at bounding box center [435, 142] width 117 height 17
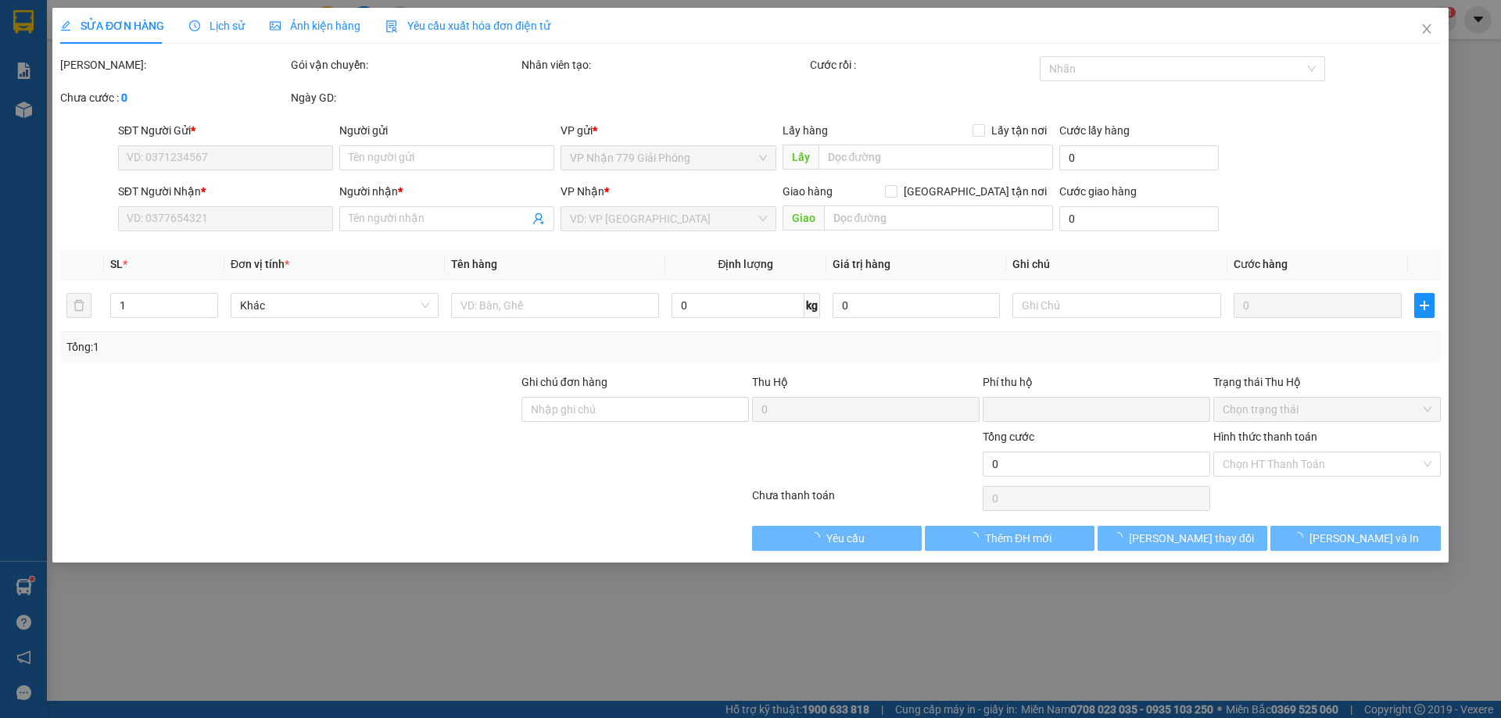
type input "0368163345"
type input "TOÀN"
type input "0797001002"
type input "PHÚC"
type input "0"
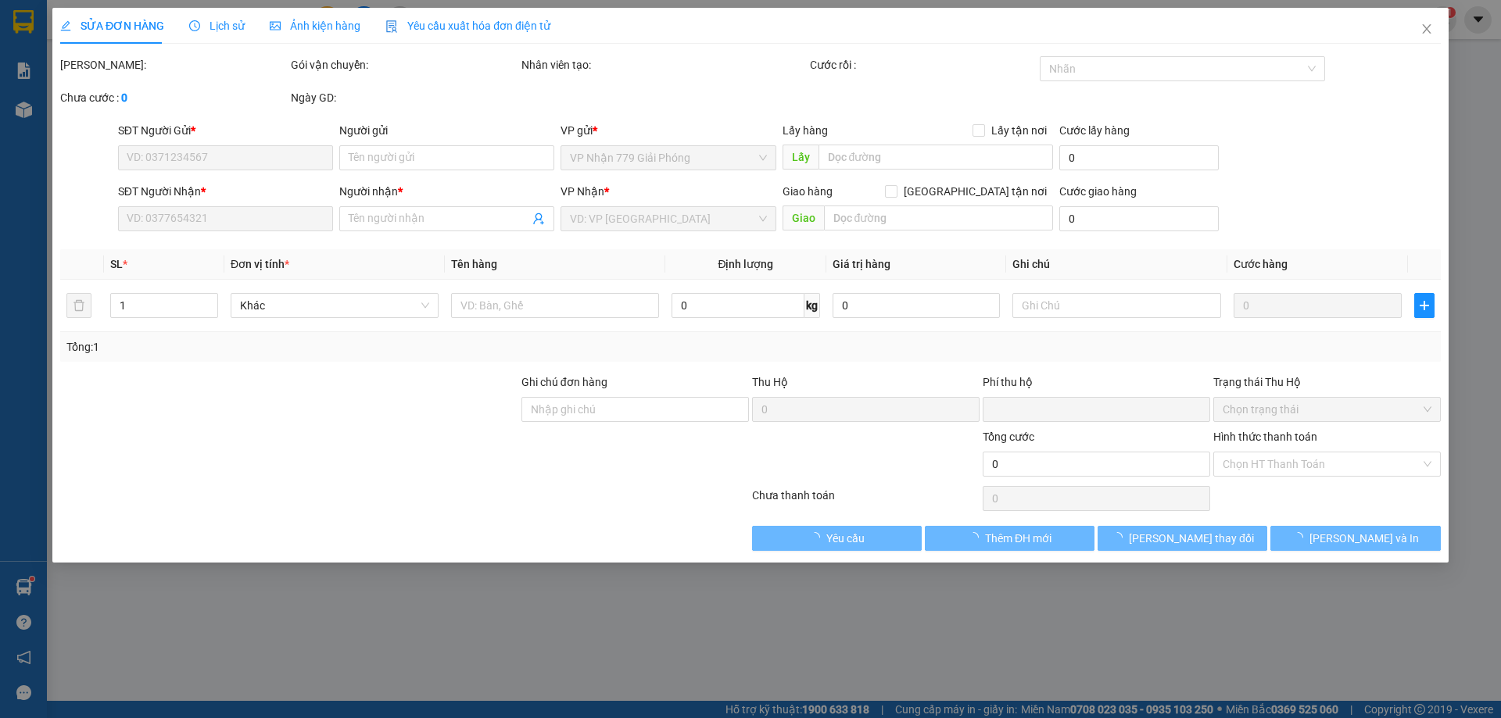
type input "330.000"
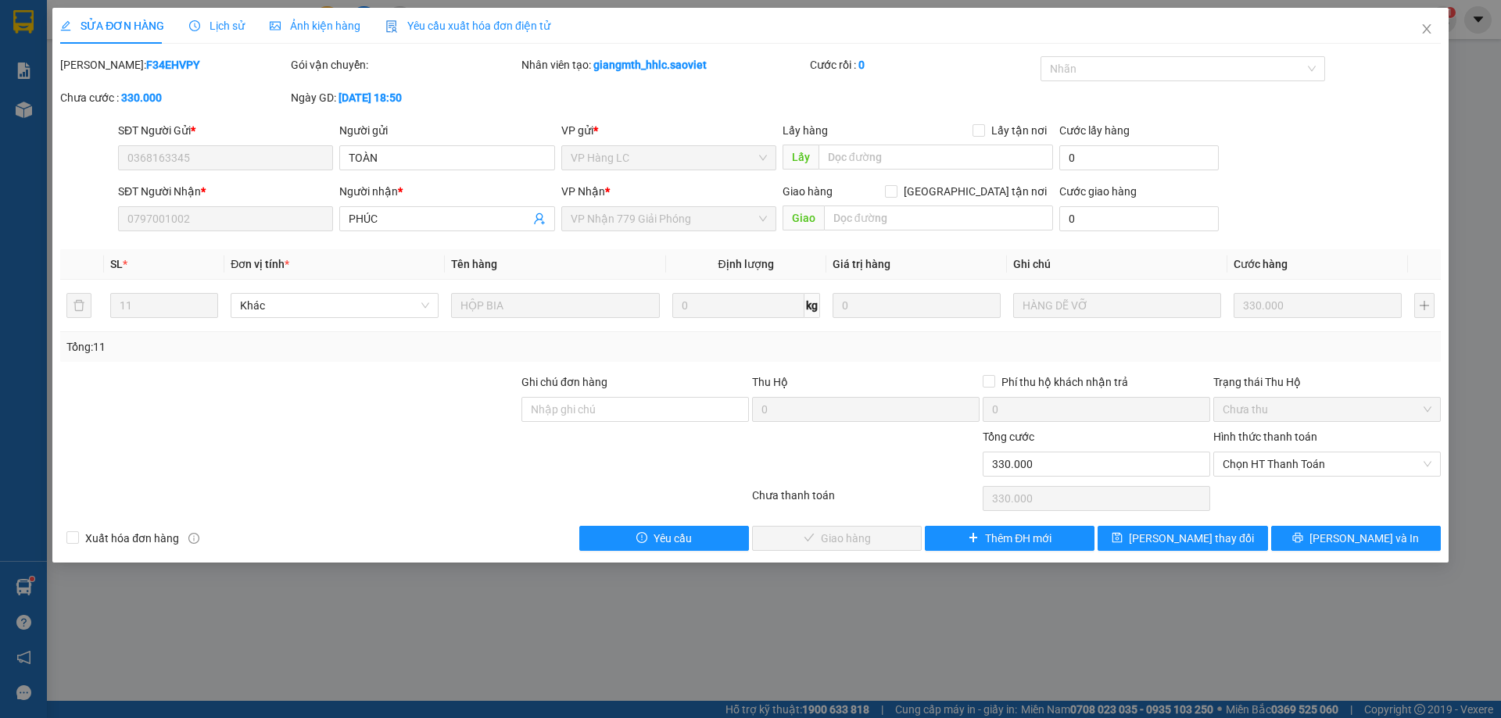
click at [1262, 484] on div "Chọn HT Thanh Toán" at bounding box center [1327, 498] width 231 height 31
click at [1264, 474] on span "Chọn HT Thanh Toán" at bounding box center [1327, 464] width 209 height 23
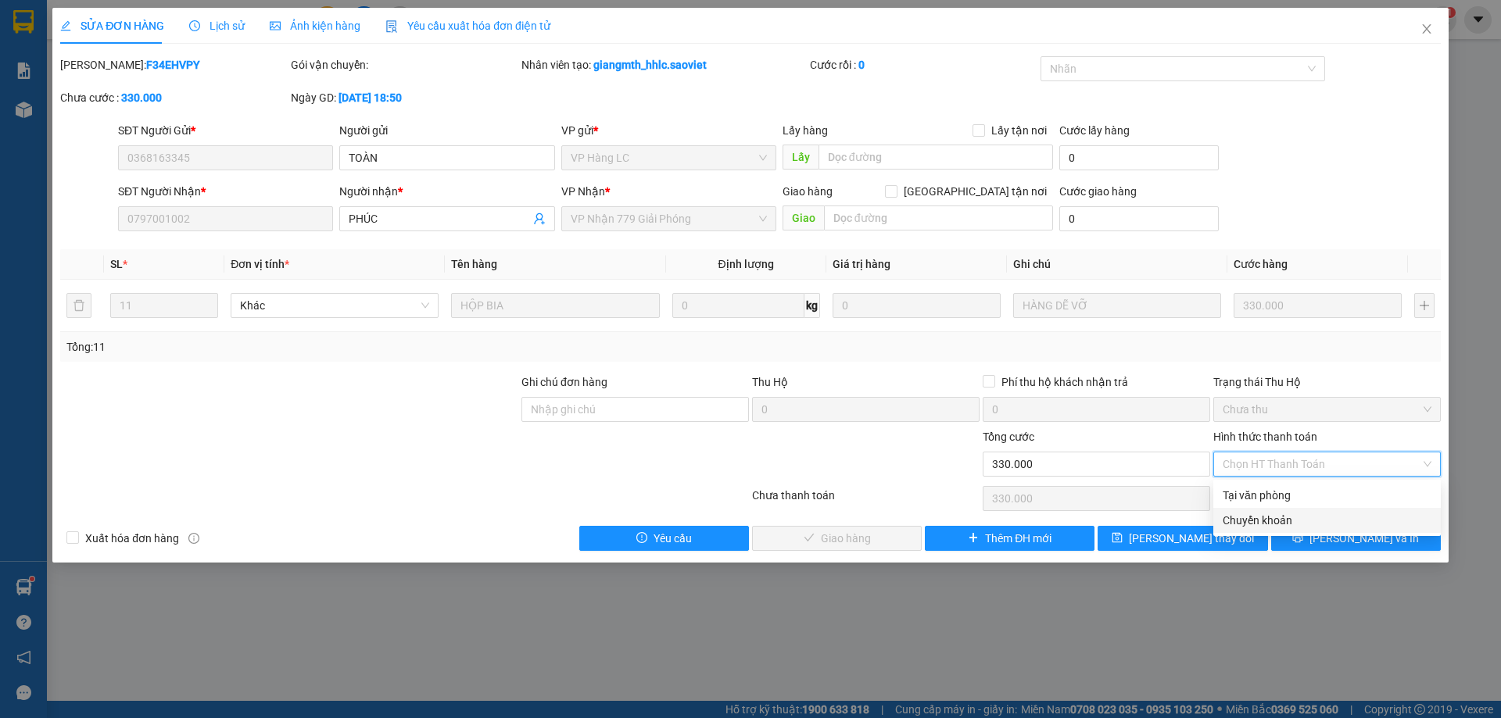
click at [1247, 524] on div "Chuyển khoản" at bounding box center [1327, 520] width 209 height 17
type input "0"
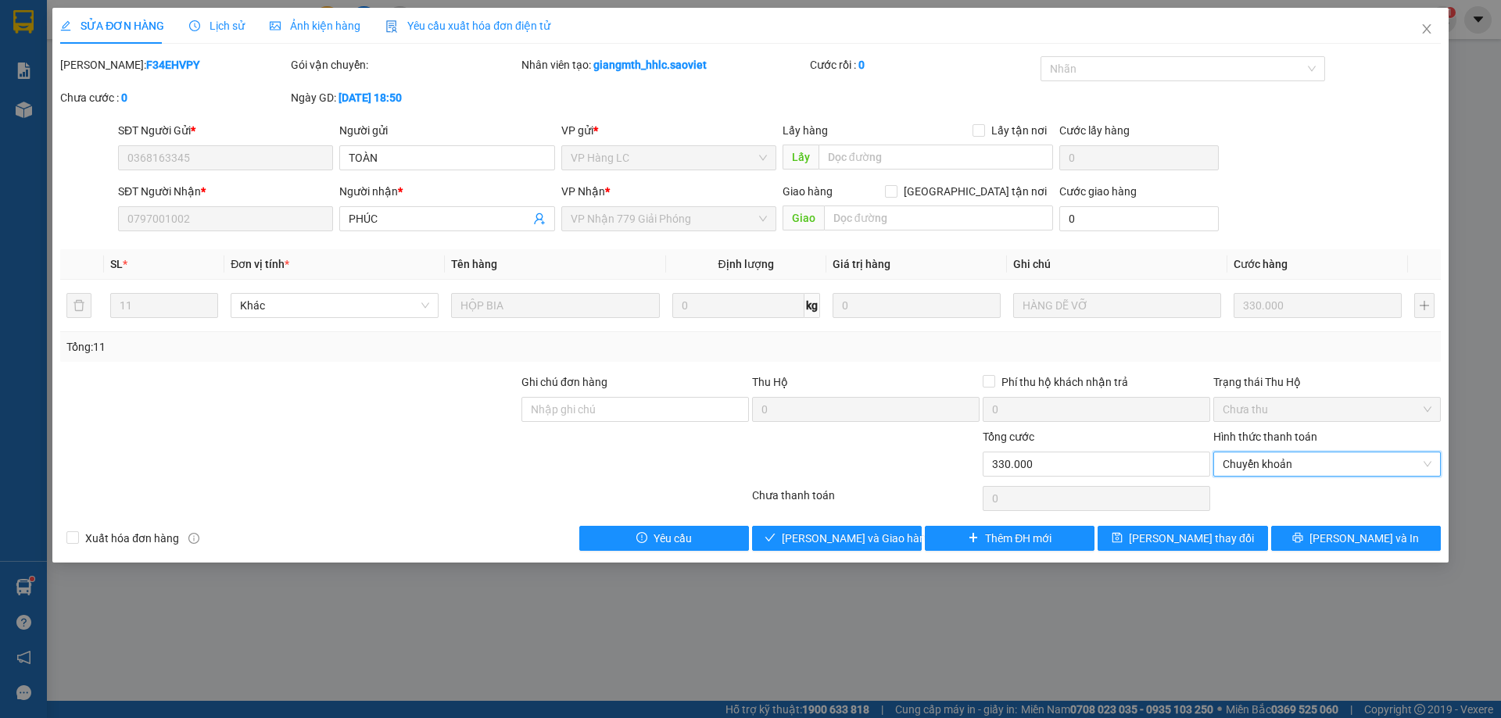
click at [1237, 502] on div at bounding box center [1327, 498] width 231 height 31
